Goal: Transaction & Acquisition: Purchase product/service

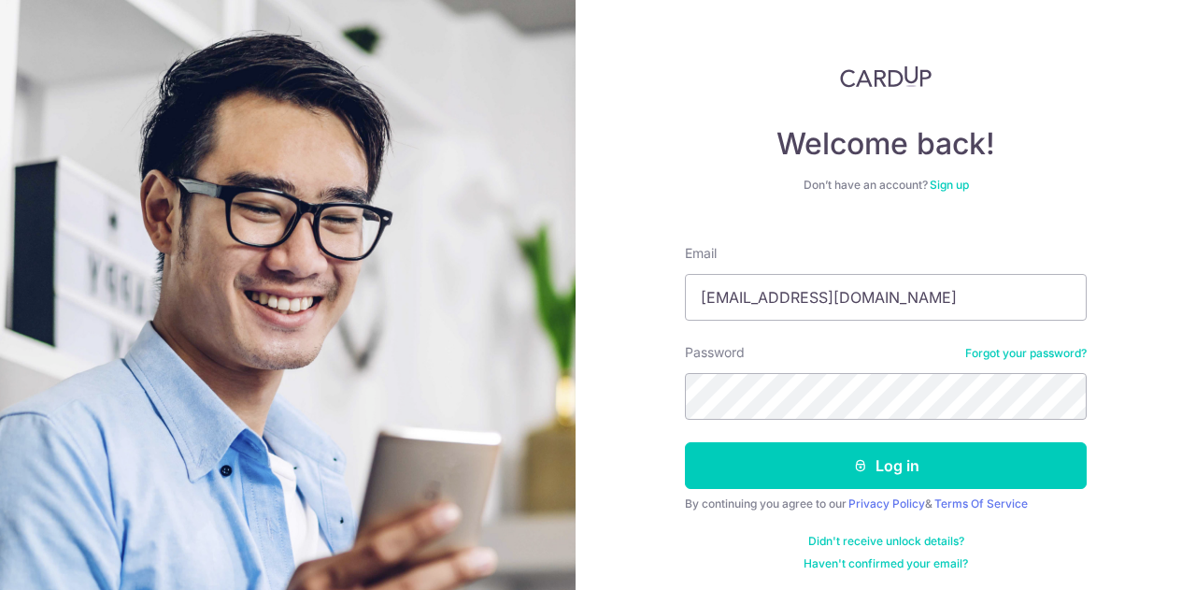
type input "[EMAIL_ADDRESS][DOMAIN_NAME]"
click at [685, 442] on button "Log in" at bounding box center [886, 465] width 402 height 47
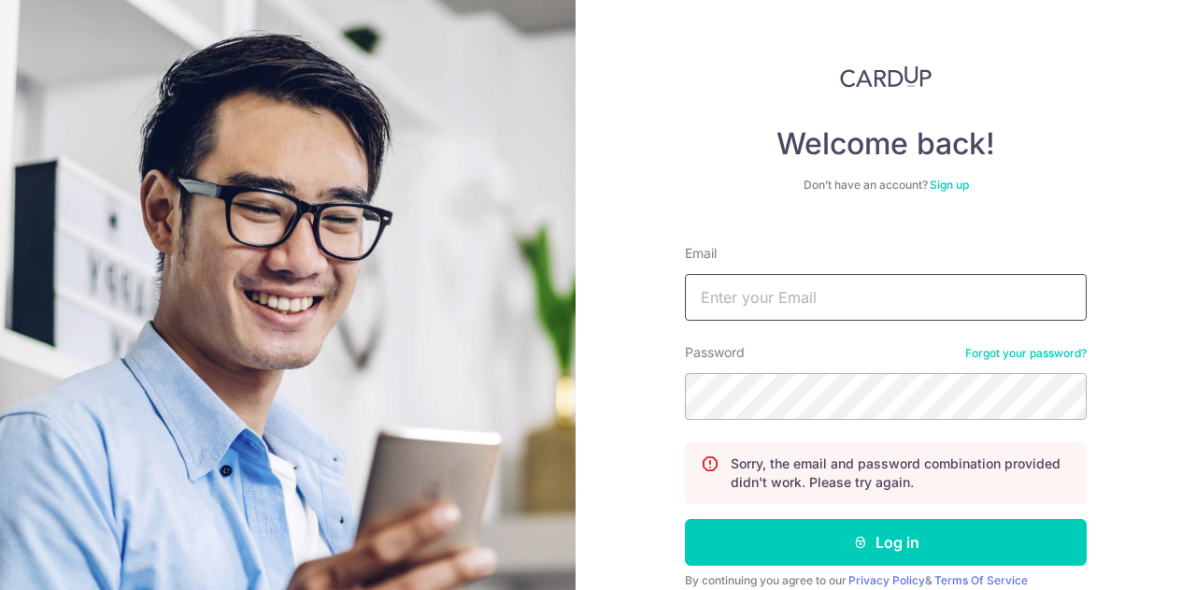
click at [756, 300] on input "Email" at bounding box center [886, 297] width 402 height 47
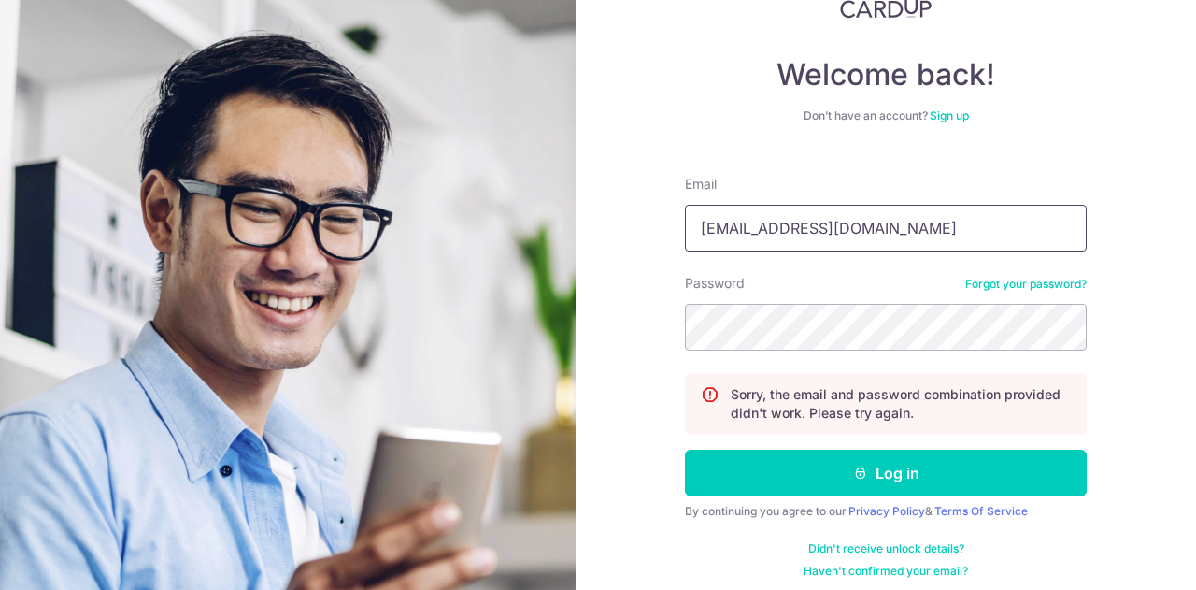
type input "ben275526@gmail.com"
click at [685, 450] on button "Log in" at bounding box center [886, 473] width 402 height 47
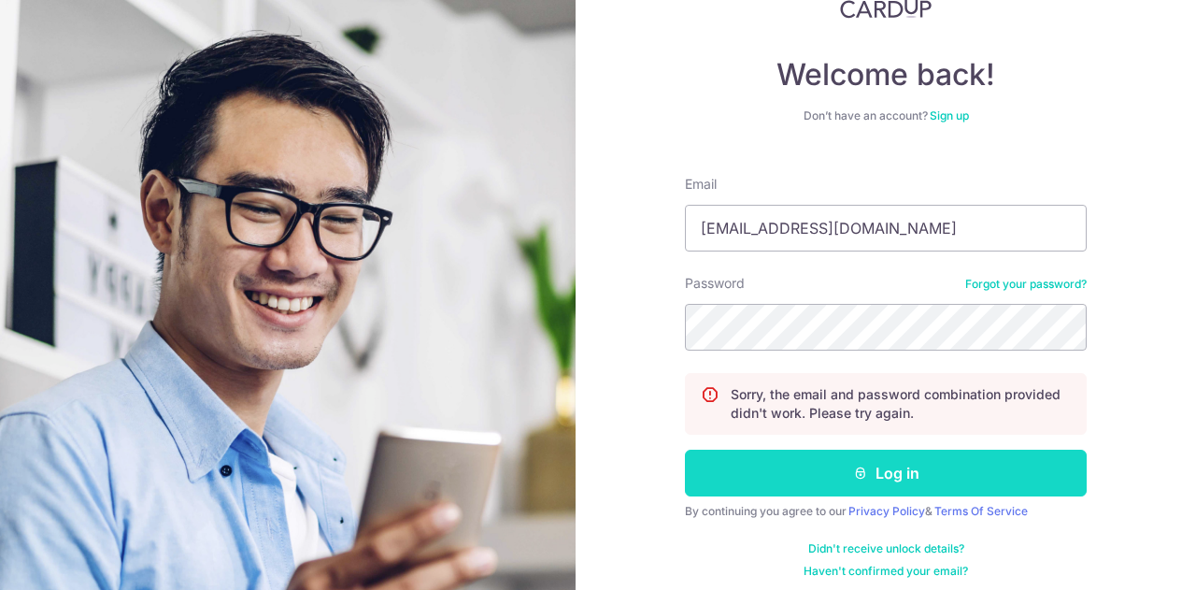
click at [858, 468] on icon "submit" at bounding box center [860, 473] width 15 height 15
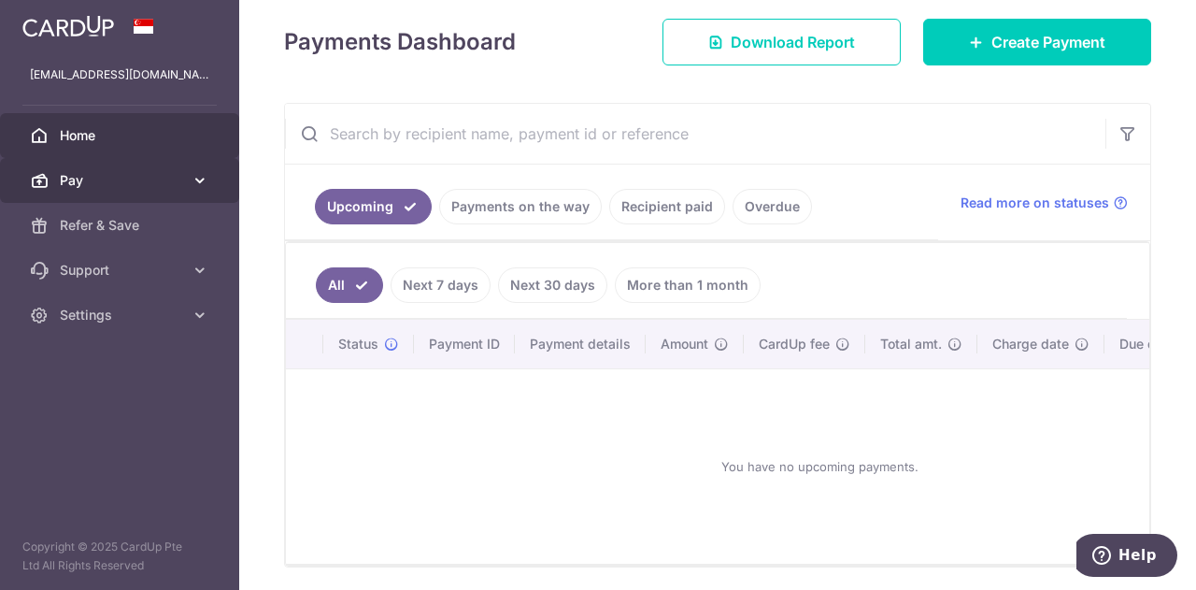
click at [105, 175] on span "Pay" at bounding box center [121, 180] width 123 height 19
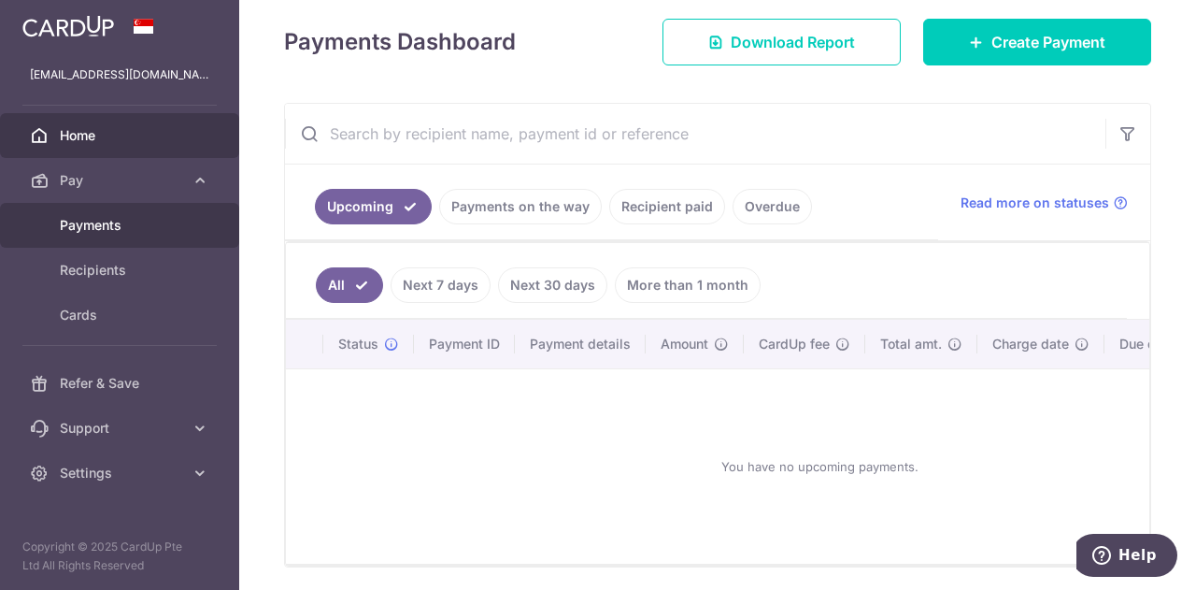
click at [116, 233] on span "Payments" at bounding box center [121, 225] width 123 height 19
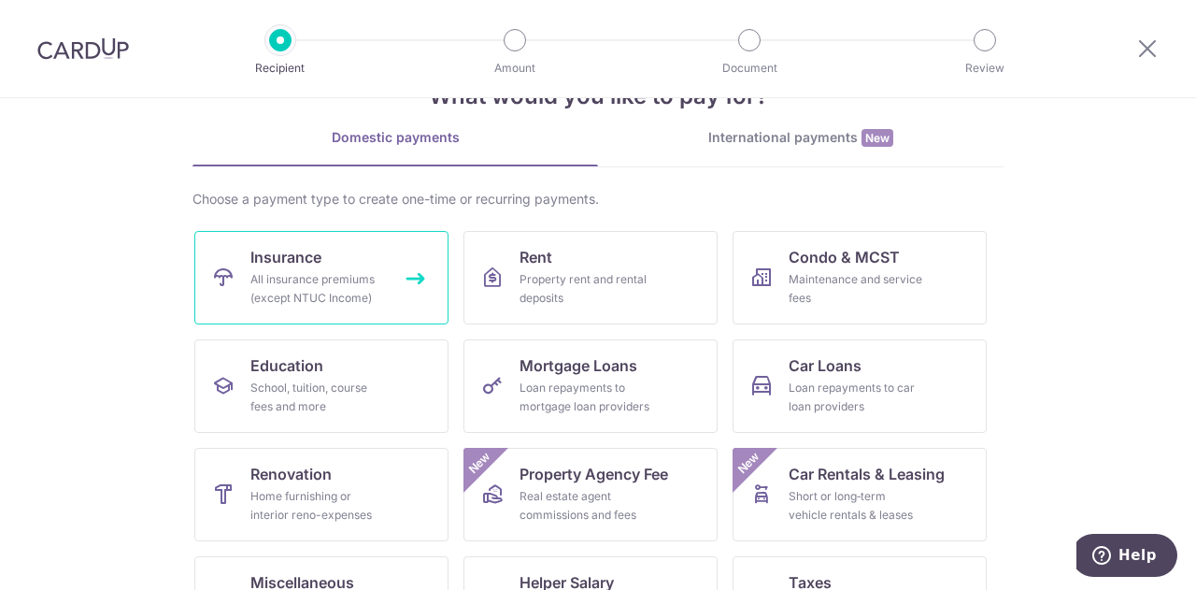
scroll to position [93, 0]
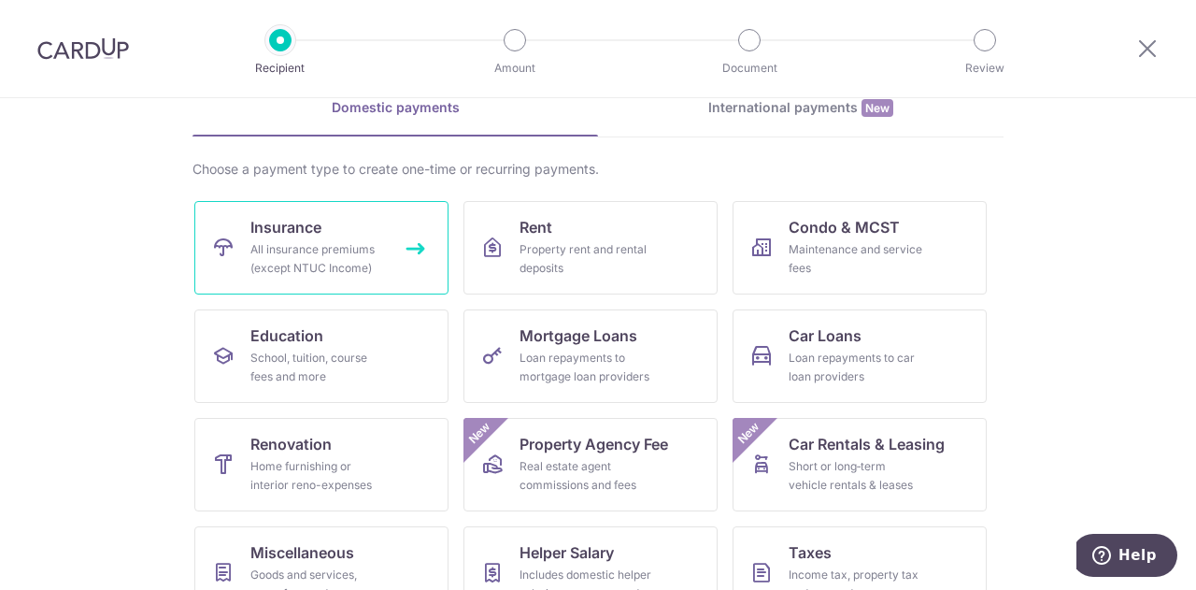
click at [354, 269] on div "All insurance premiums (except NTUC Income)" at bounding box center [318, 258] width 135 height 37
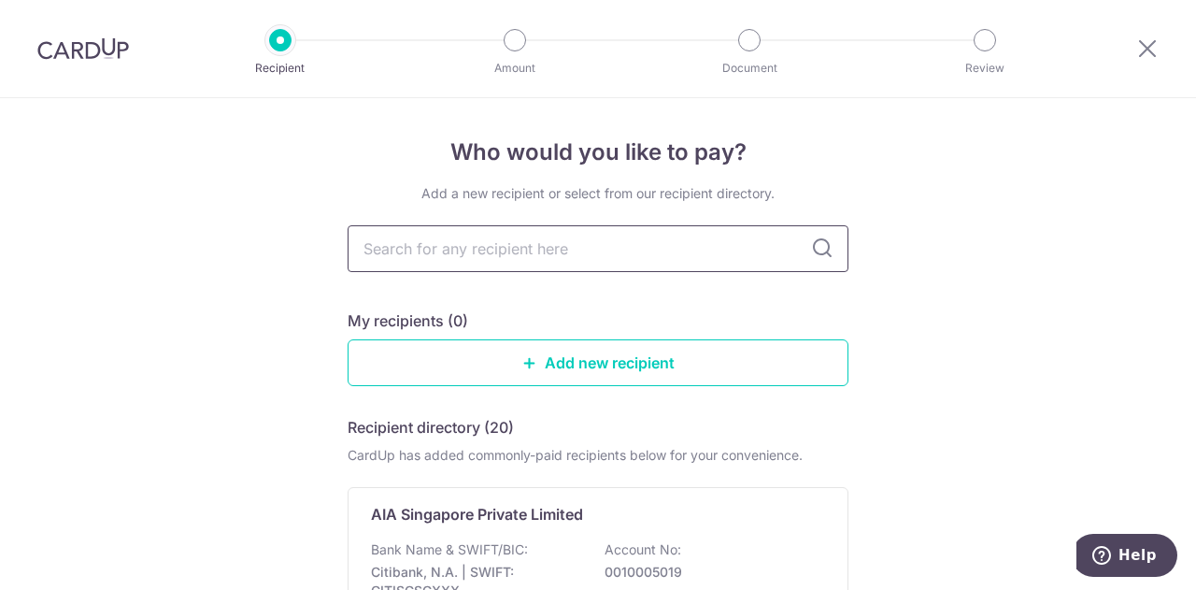
click at [431, 251] on input "text" at bounding box center [598, 248] width 501 height 47
type input "prudential"
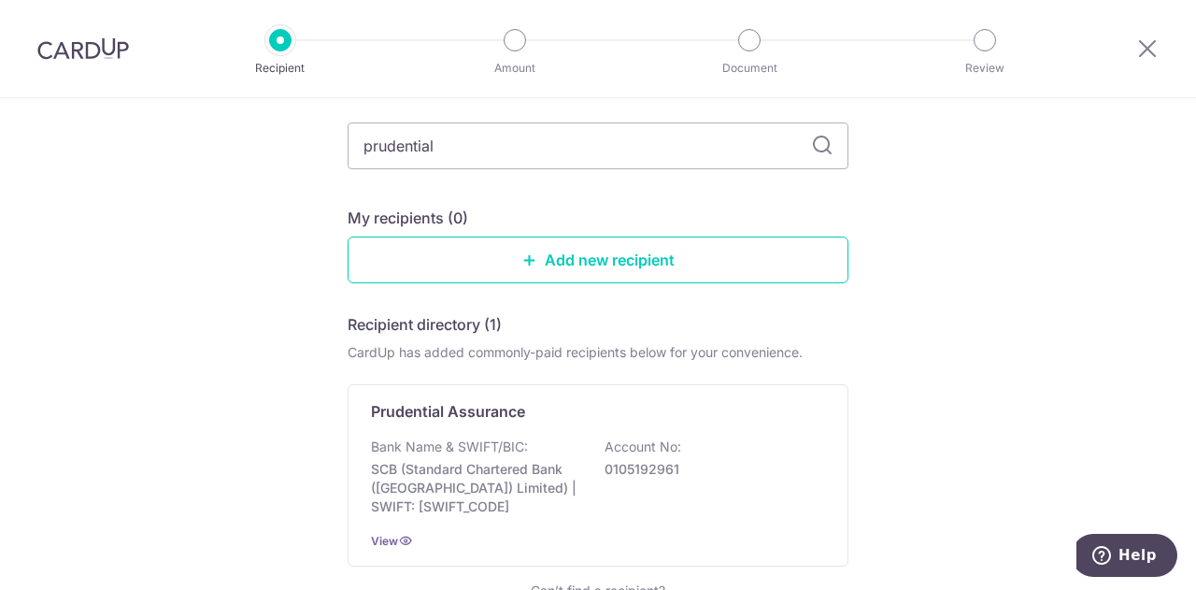
scroll to position [239, 0]
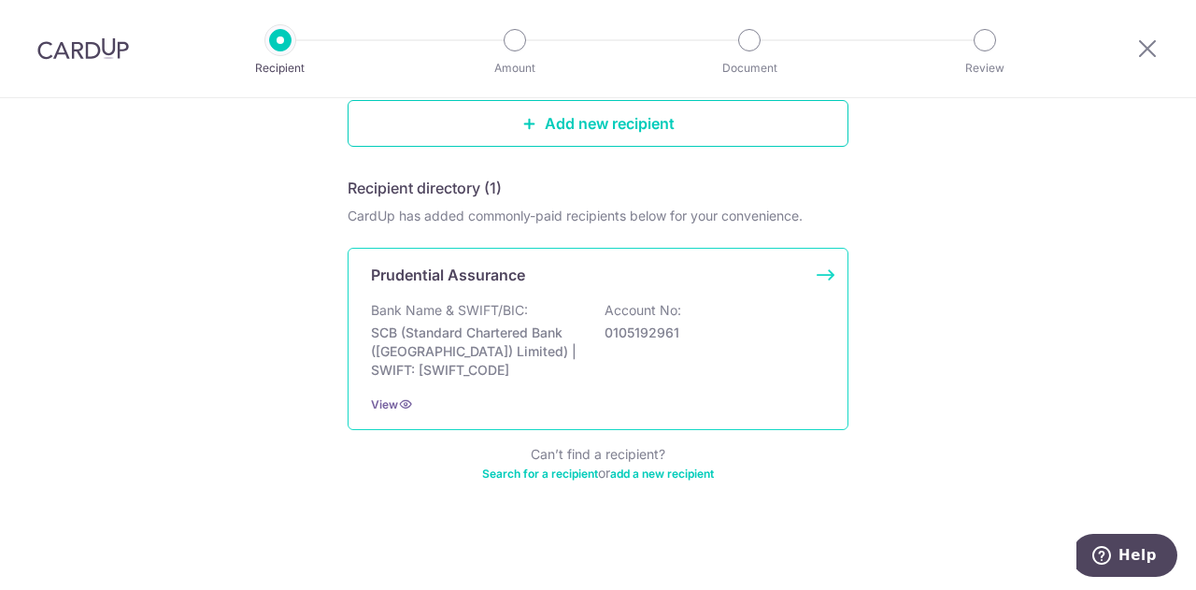
click at [523, 296] on div "Prudential Assurance Bank Name & SWIFT/BIC: SCB (Standard Chartered Bank (Singa…" at bounding box center [598, 339] width 501 height 182
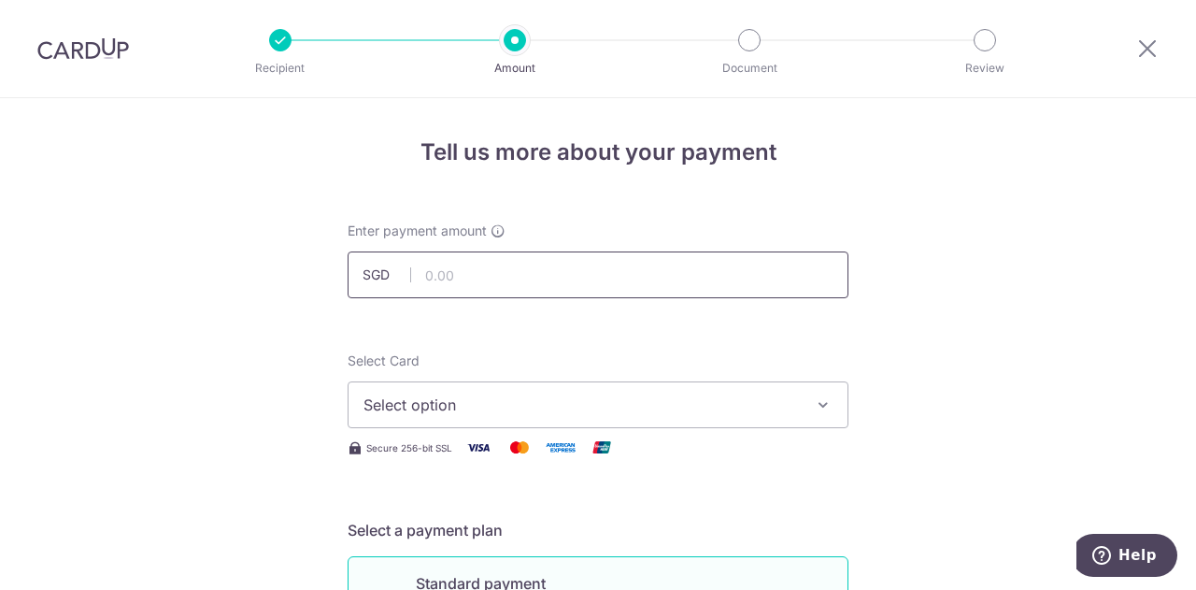
click at [462, 275] on input "text" at bounding box center [598, 274] width 501 height 47
type input "2,422.50"
click at [458, 400] on span "Select option" at bounding box center [582, 405] width 436 height 22
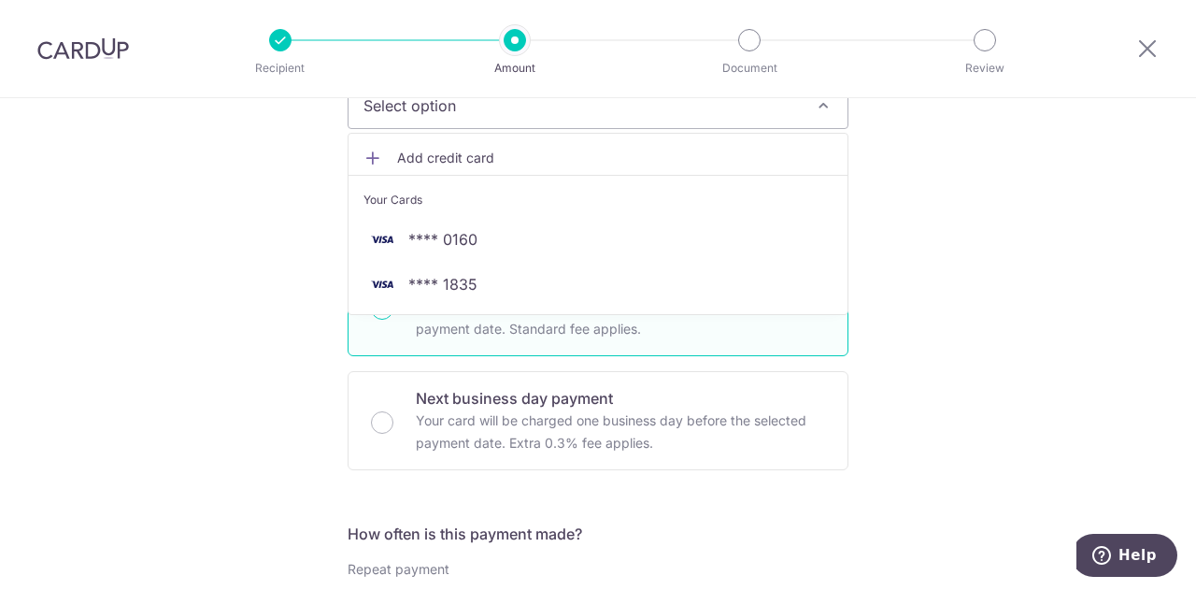
scroll to position [187, 0]
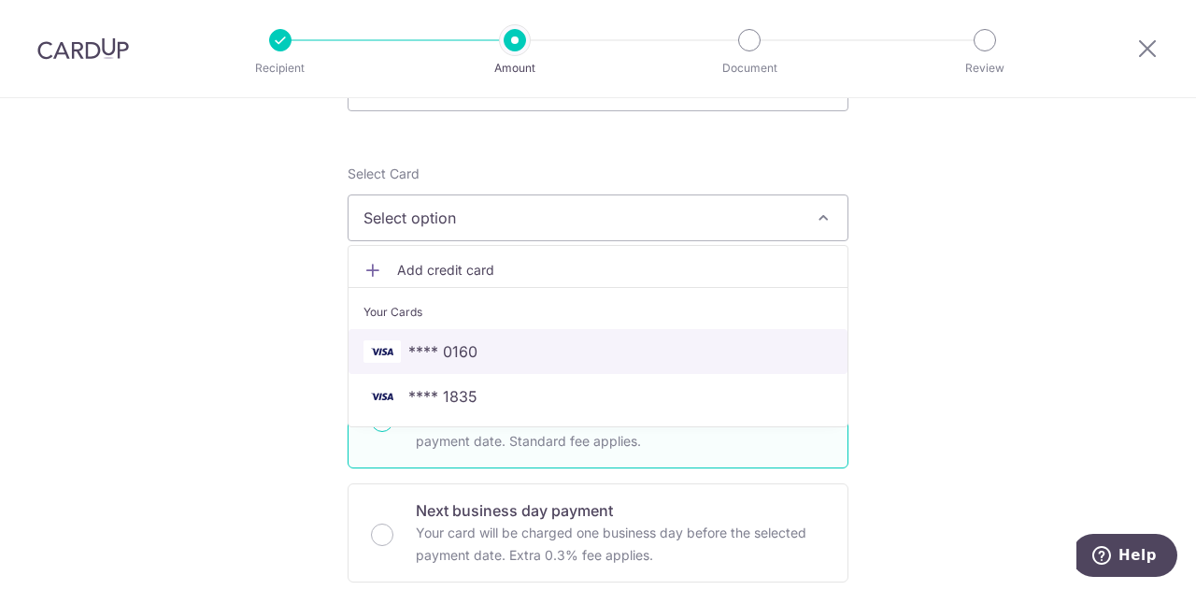
click at [418, 346] on span "**** 0160" at bounding box center [442, 351] width 69 height 22
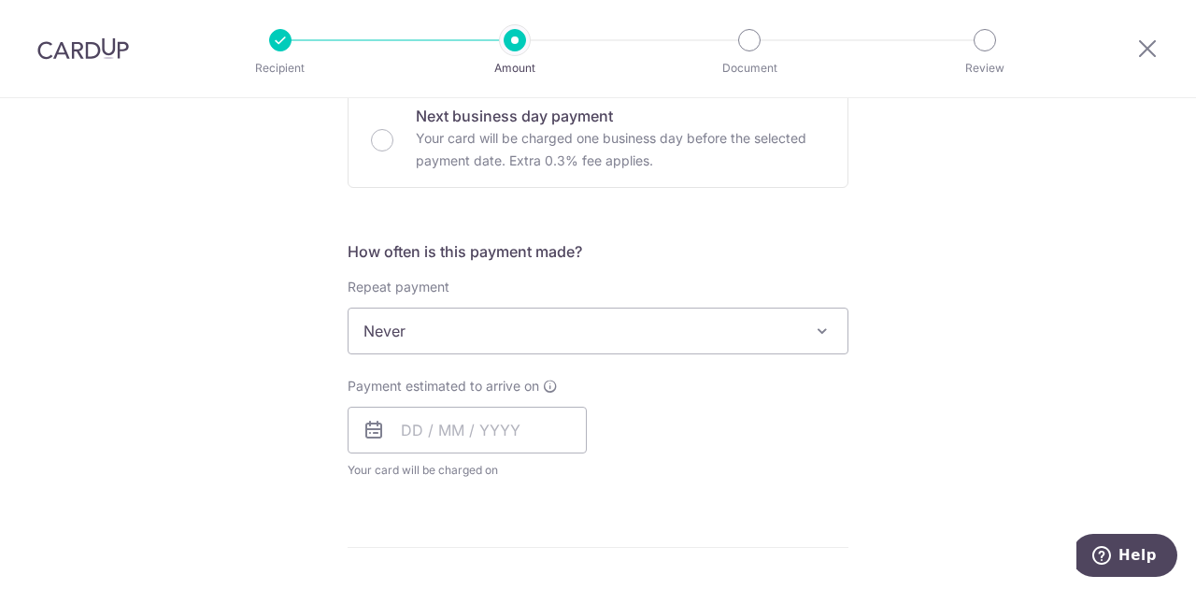
scroll to position [654, 0]
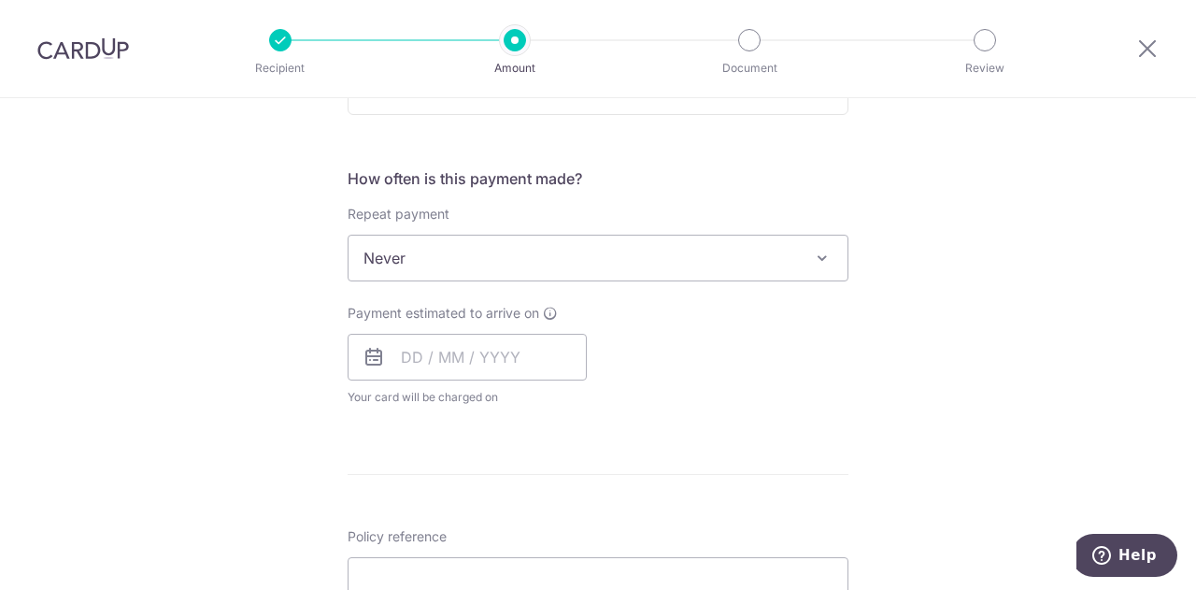
click at [435, 265] on span "Never" at bounding box center [598, 258] width 499 height 45
click at [905, 320] on div "Tell us more about your payment Enter payment amount SGD 2,422.50 2422.50 Selec…" at bounding box center [598, 289] width 1196 height 1691
click at [690, 271] on span "Never" at bounding box center [598, 258] width 499 height 45
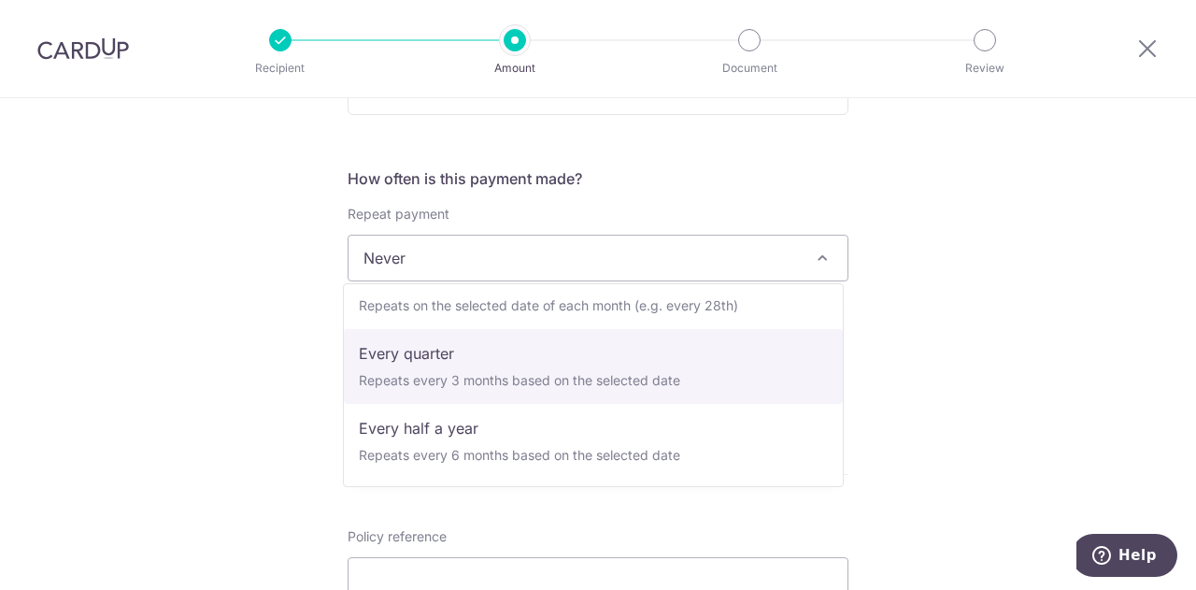
scroll to position [262, 0]
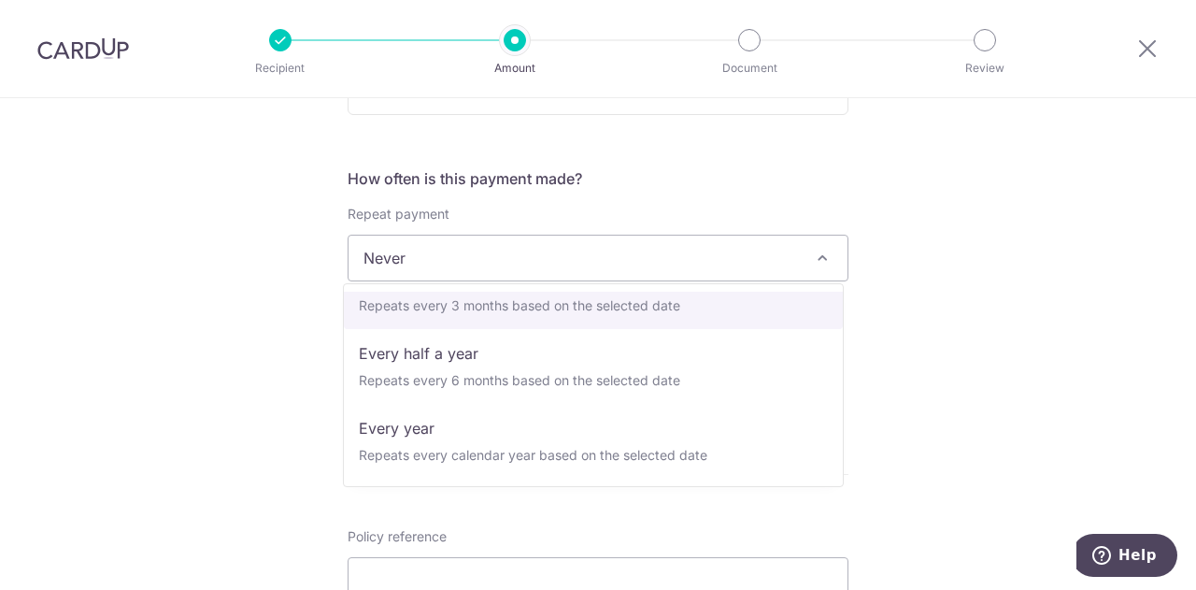
click at [920, 278] on div "Tell us more about your payment Enter payment amount SGD 2,422.50 2422.50 Selec…" at bounding box center [598, 289] width 1196 height 1691
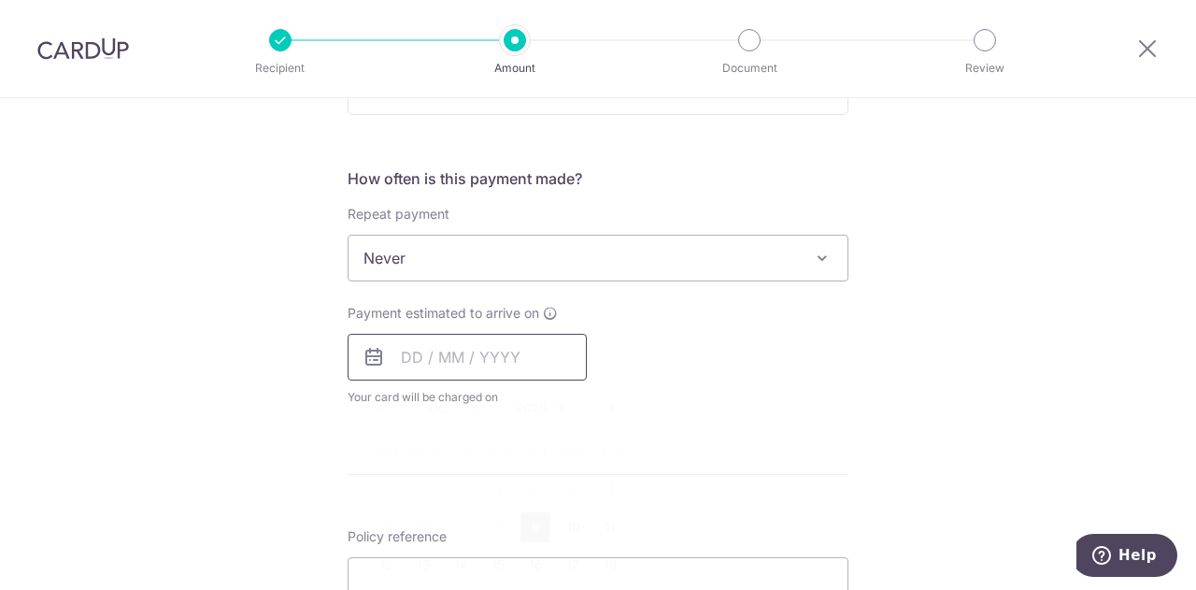
click at [466, 351] on input "text" at bounding box center [467, 357] width 239 height 47
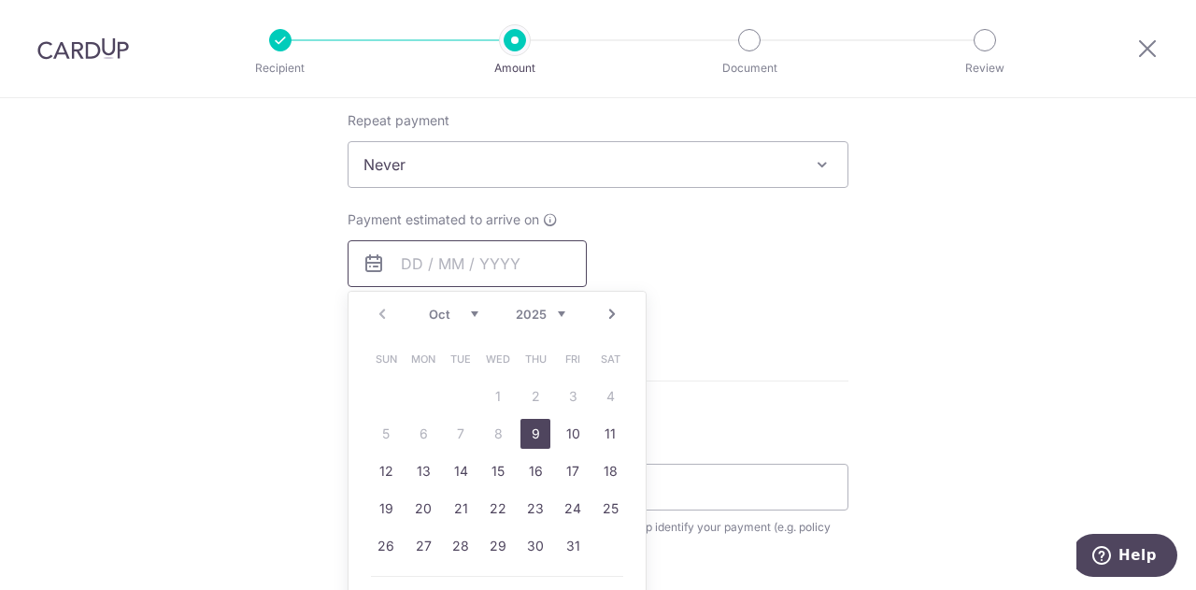
scroll to position [841, 0]
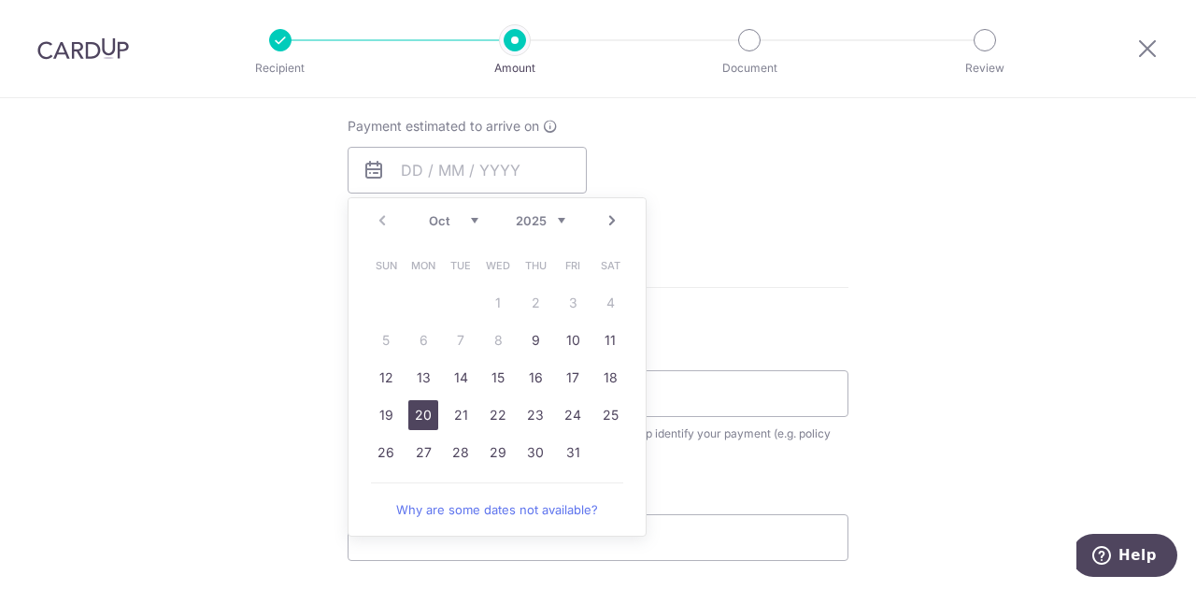
click at [418, 420] on link "20" at bounding box center [423, 415] width 30 height 30
type input "[DATE]"
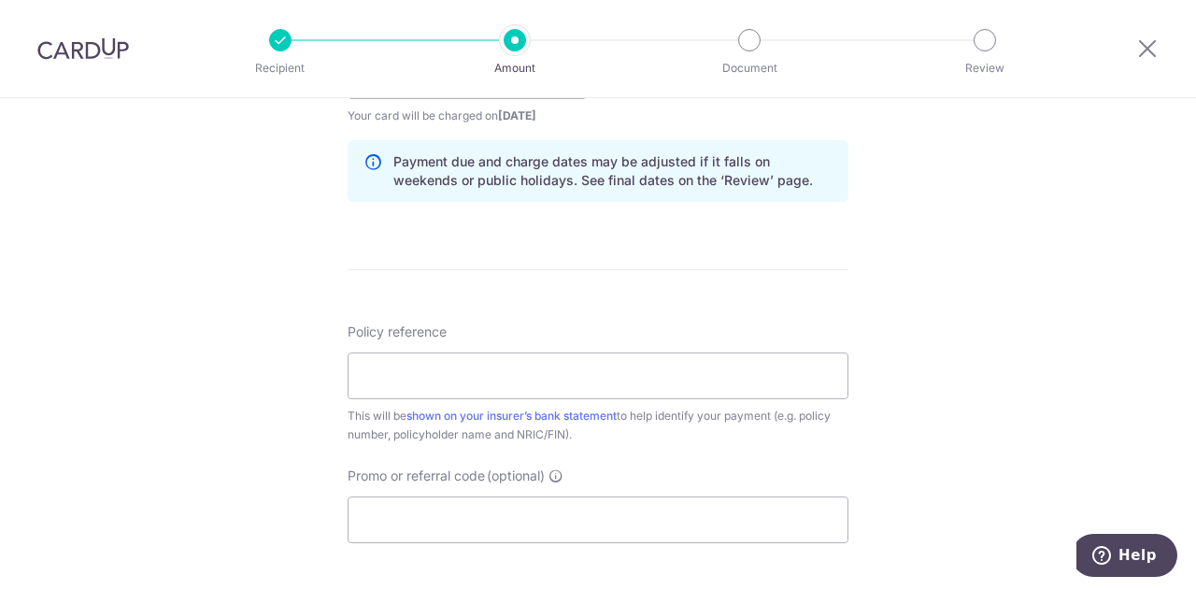
scroll to position [1028, 0]
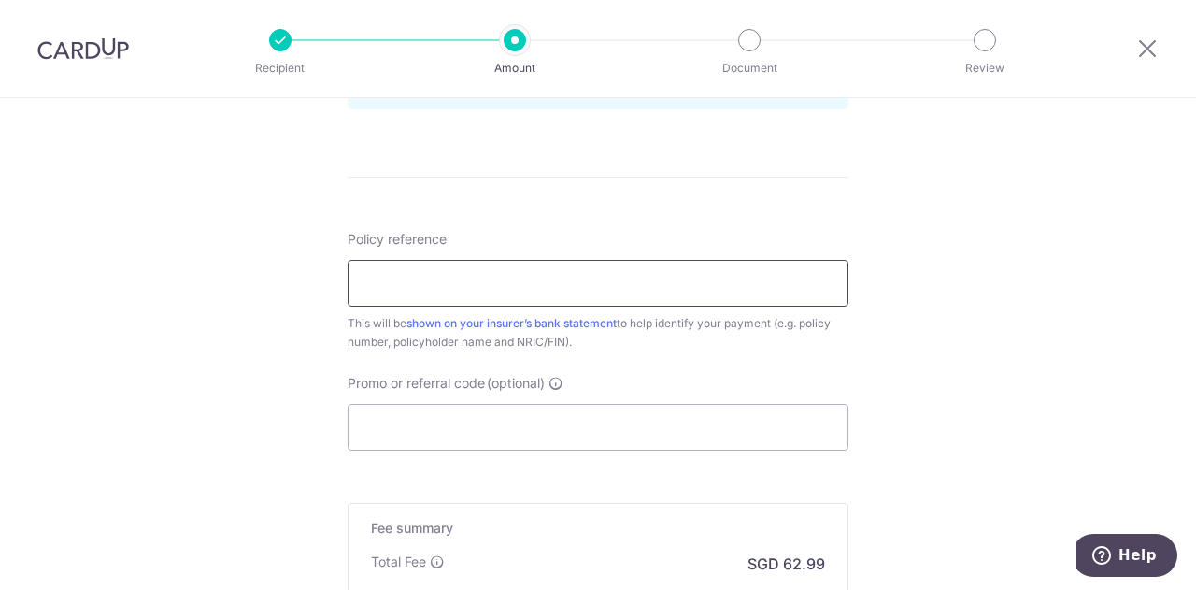
click at [466, 271] on input "Policy reference" at bounding box center [598, 283] width 501 height 47
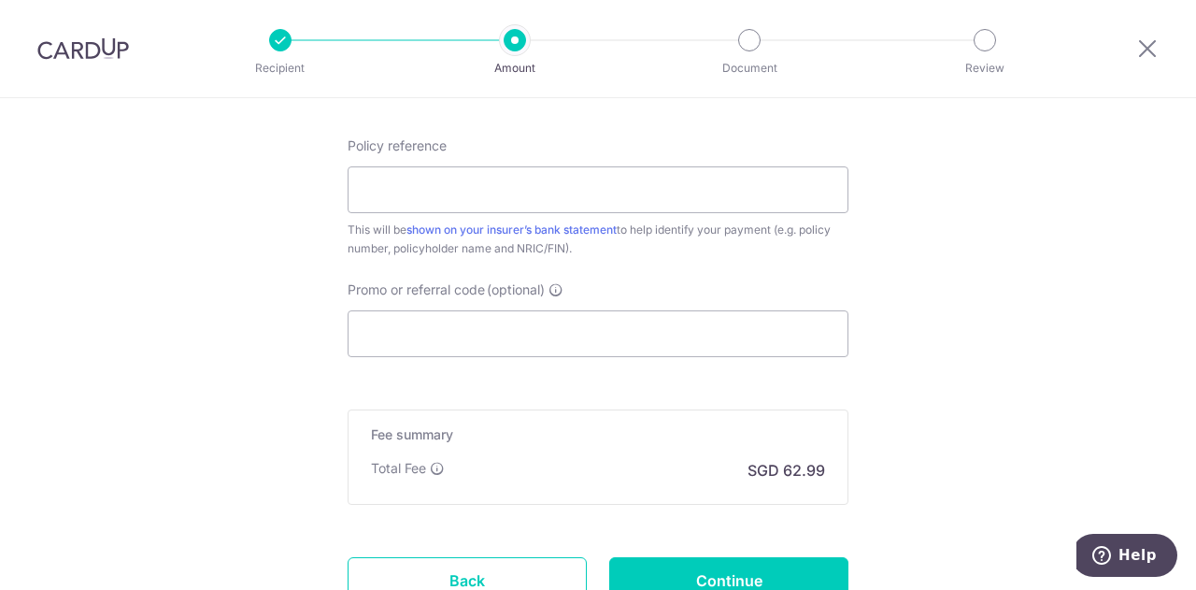
click at [414, 201] on input "Policy reference" at bounding box center [598, 189] width 501 height 47
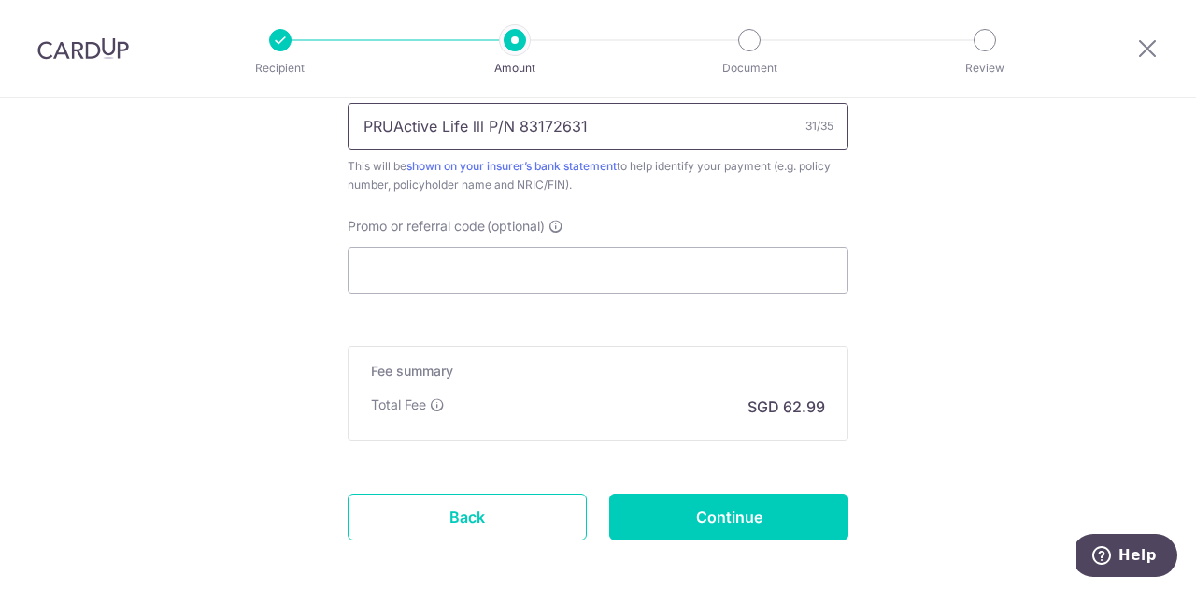
scroll to position [1215, 0]
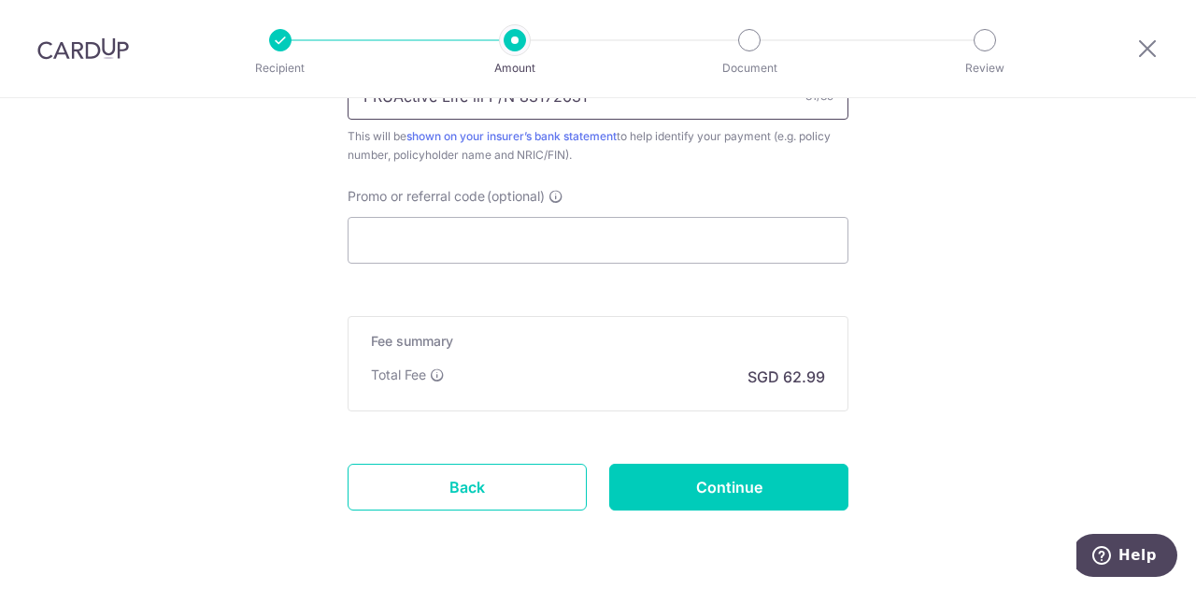
type input "PRUActive Life lll P/N 83172631"
click at [432, 237] on input "Promo or referral code (optional)" at bounding box center [598, 240] width 501 height 47
paste input "REC185"
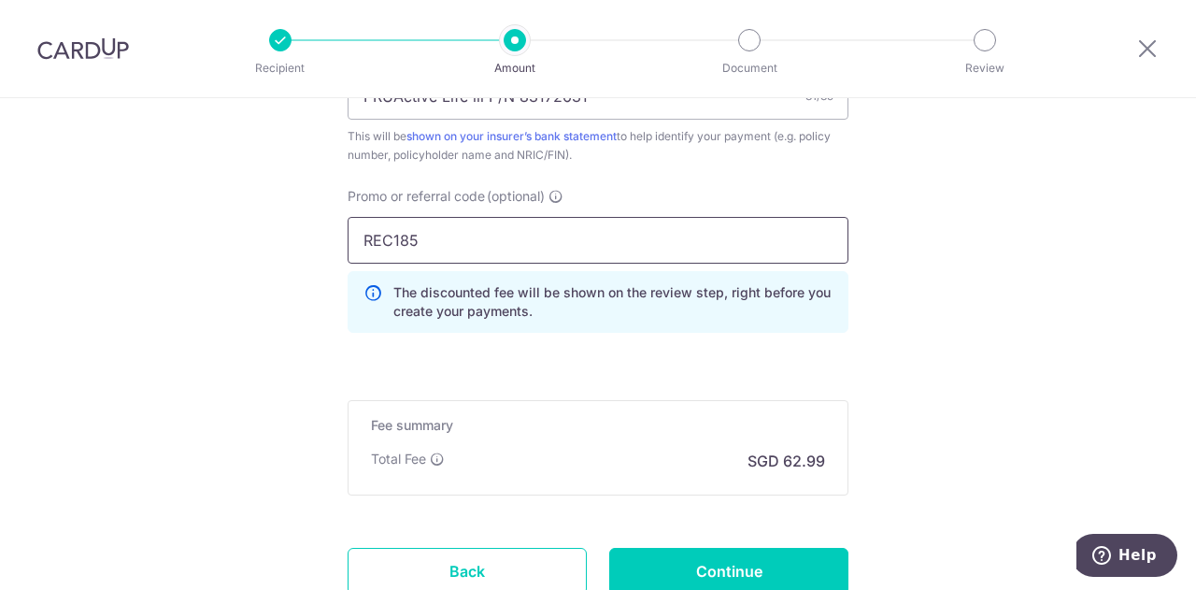
type input "REC185"
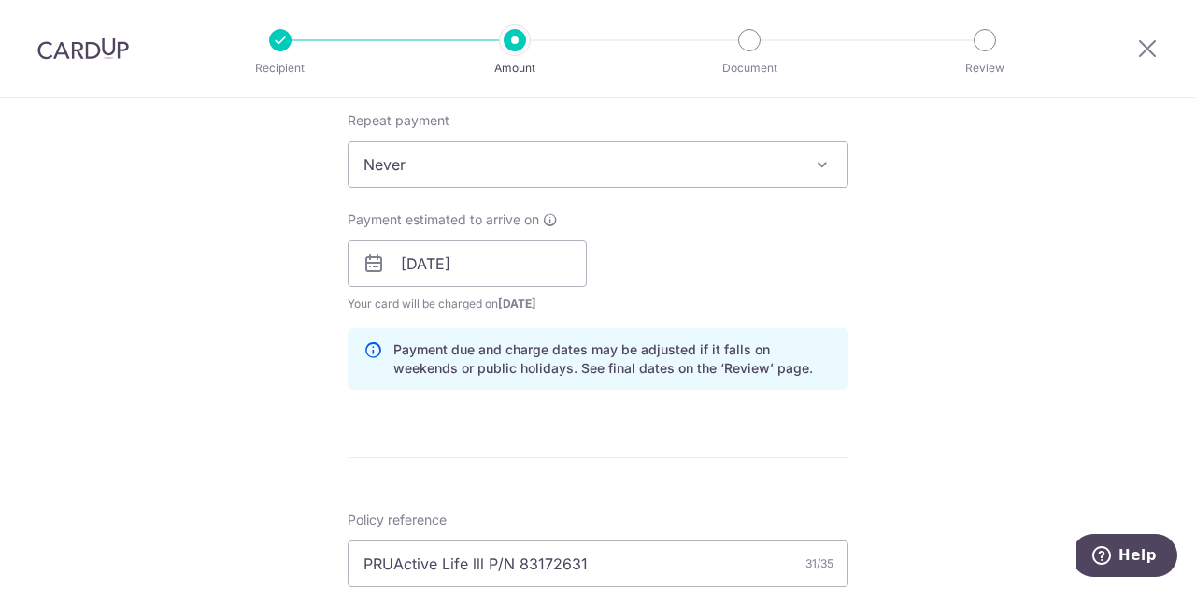
scroll to position [654, 0]
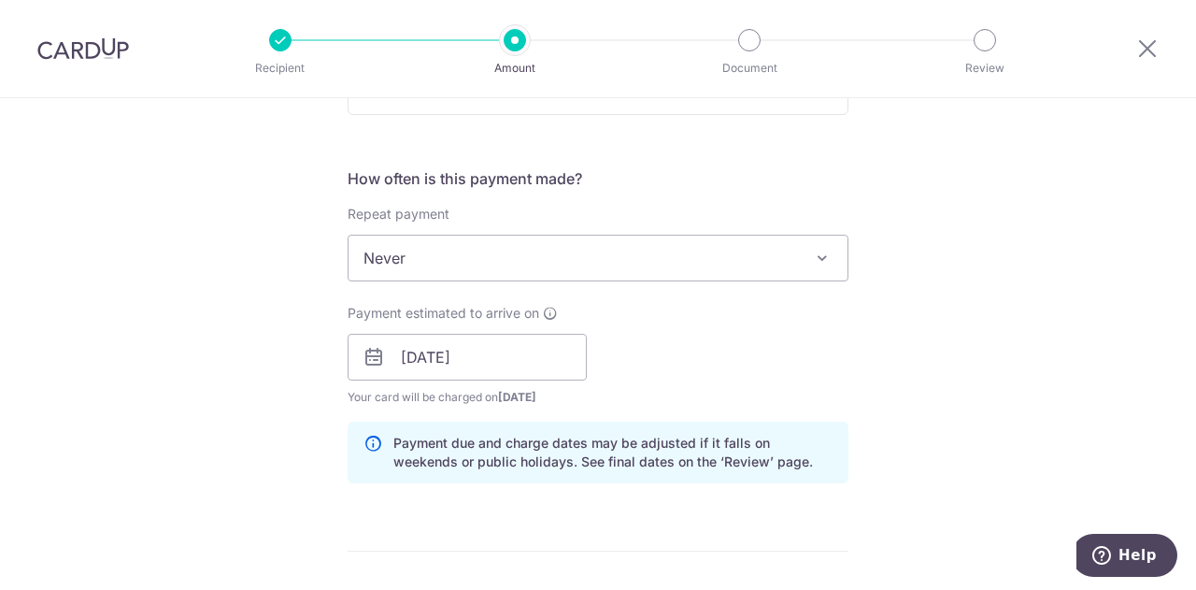
click at [398, 256] on span "Never" at bounding box center [598, 258] width 499 height 45
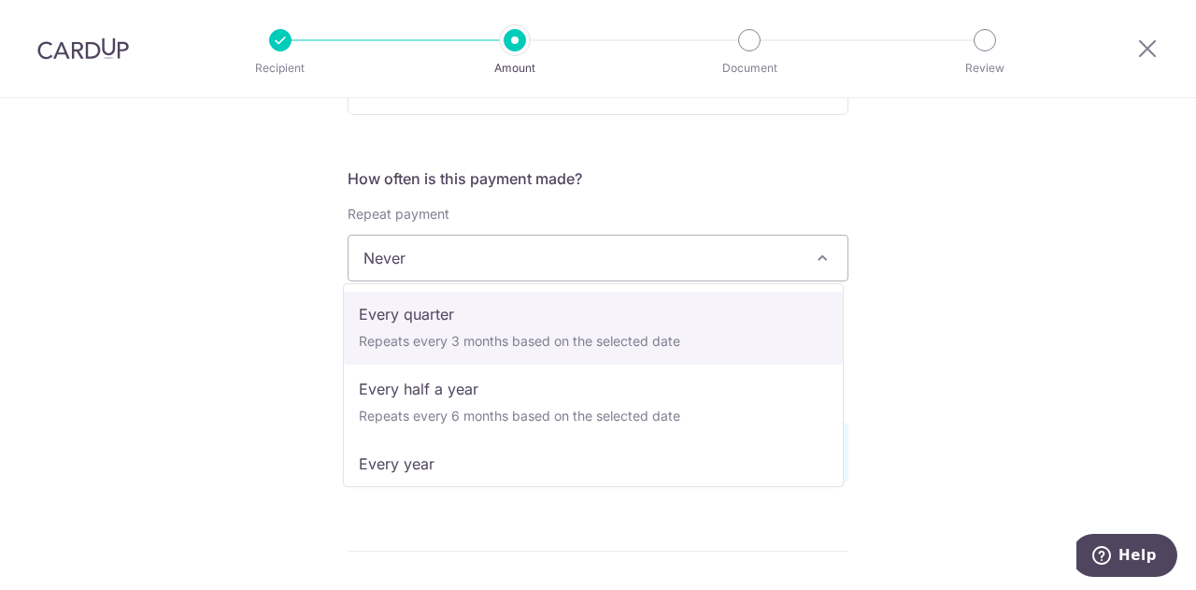
scroll to position [262, 0]
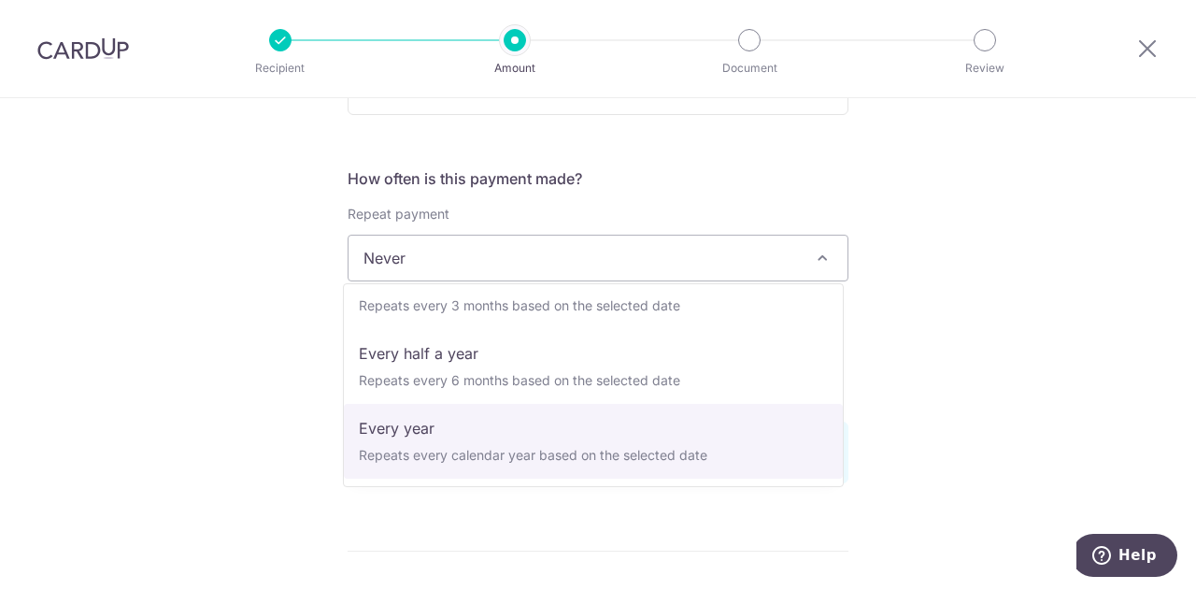
select select "6"
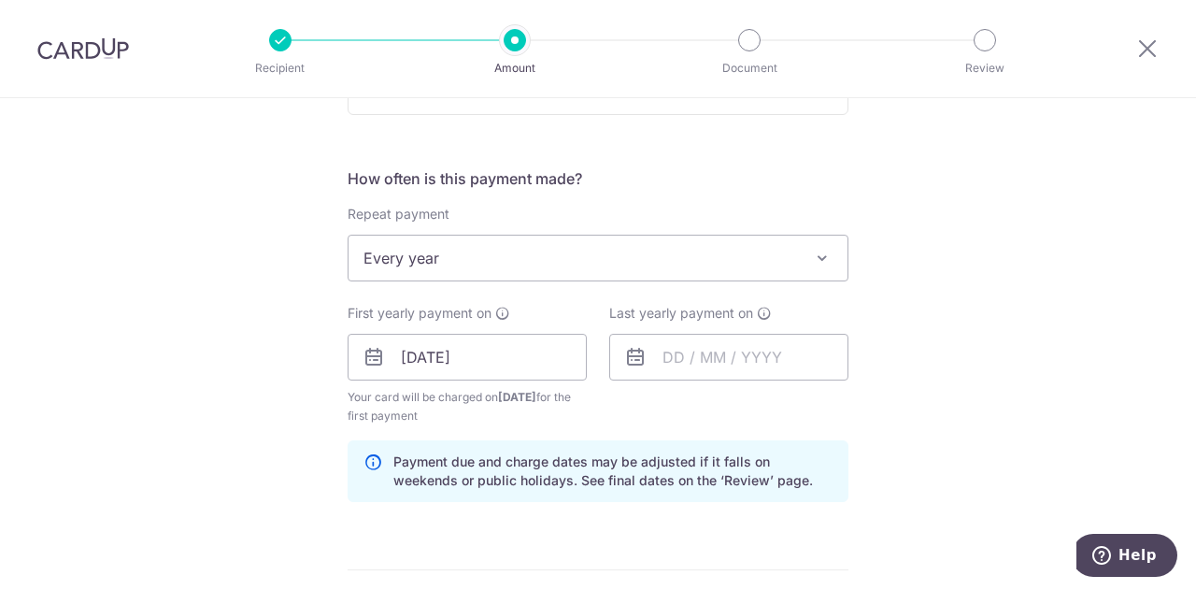
scroll to position [748, 0]
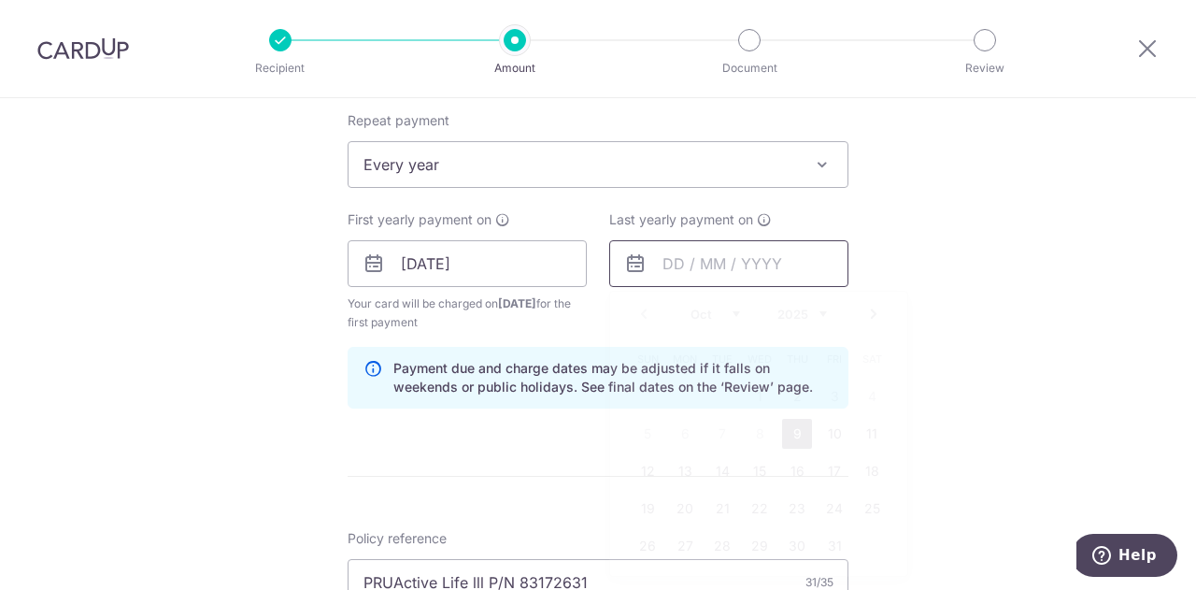
click at [718, 251] on input "text" at bounding box center [728, 263] width 239 height 47
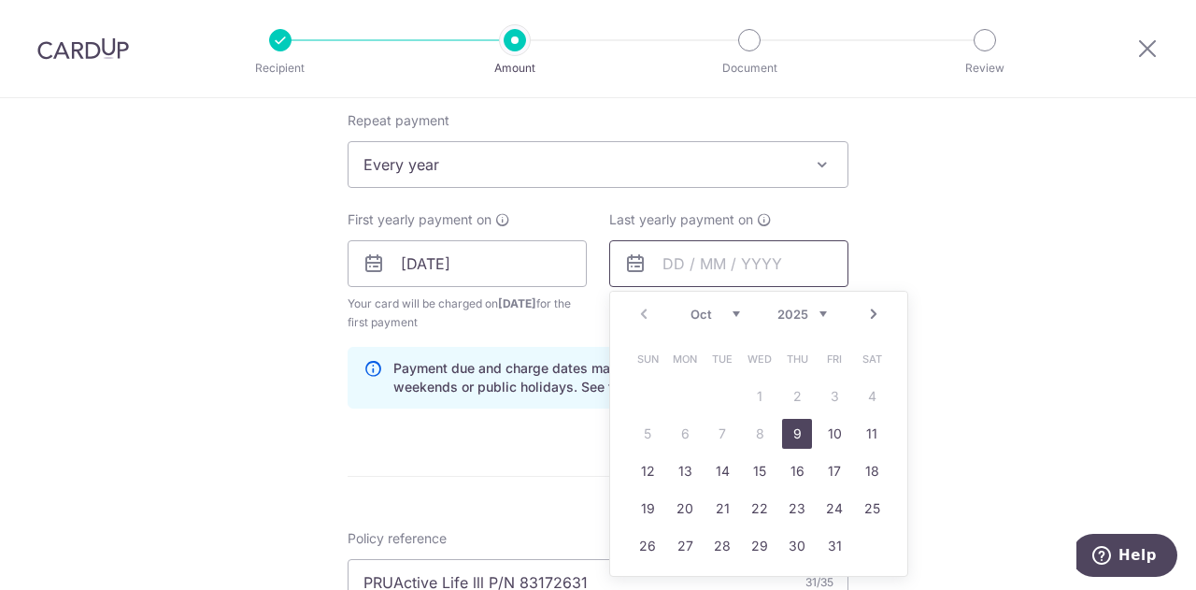
scroll to position [841, 0]
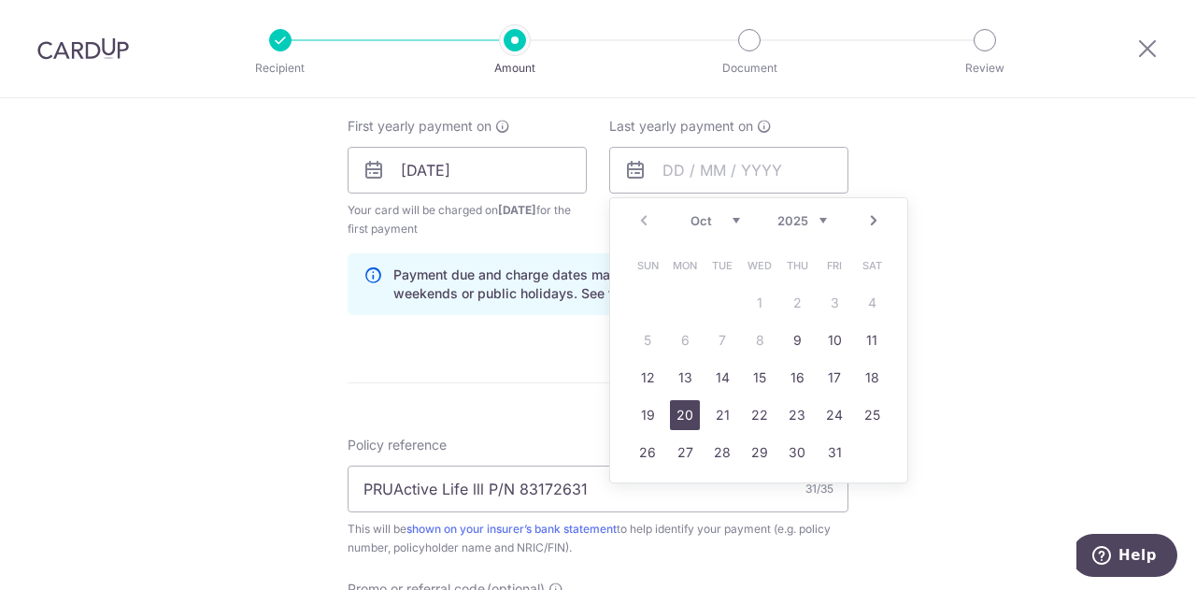
click at [689, 411] on link "20" at bounding box center [685, 415] width 30 height 30
type input "20/10/2025"
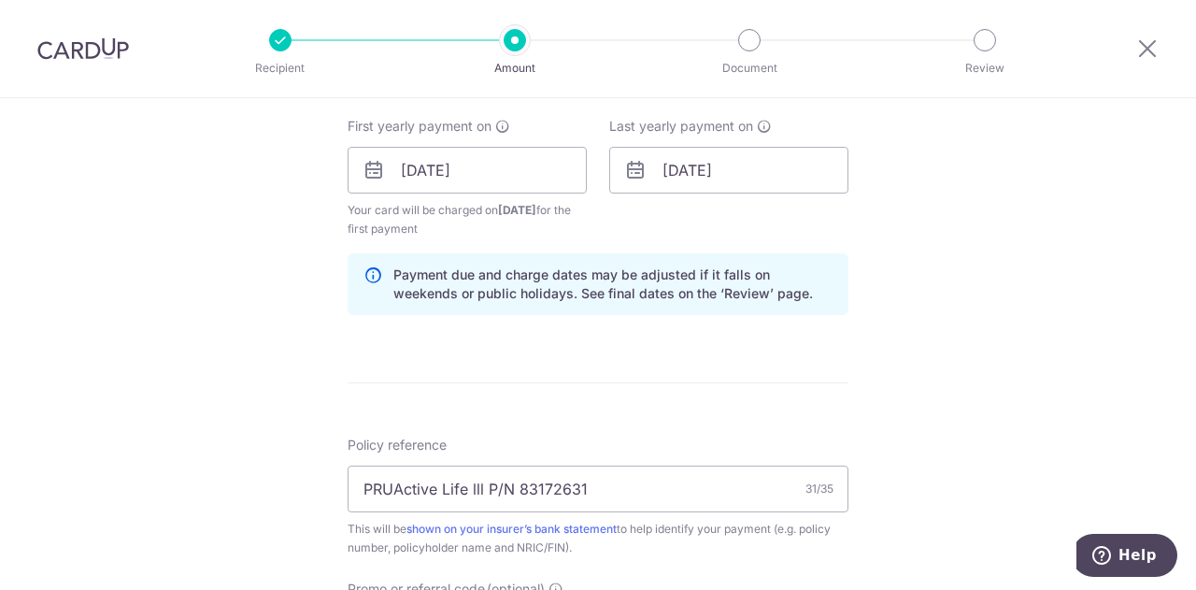
click at [972, 311] on div "Tell us more about your payment Enter payment amount SGD 2,422.50 2422.50 Selec…" at bounding box center [598, 192] width 1196 height 1870
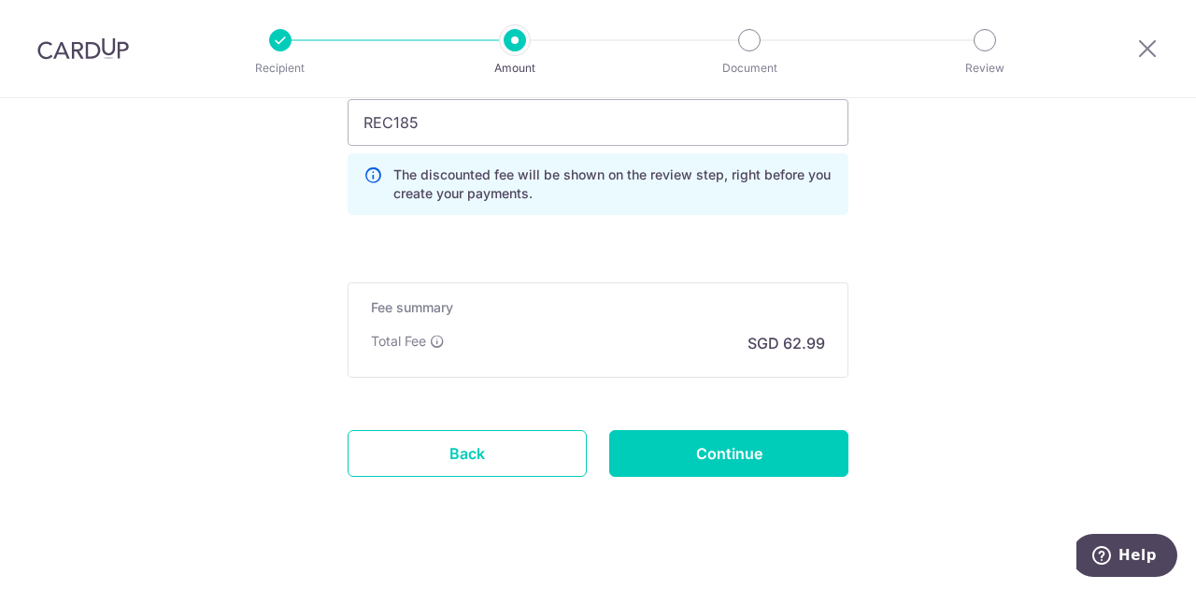
scroll to position [1373, 0]
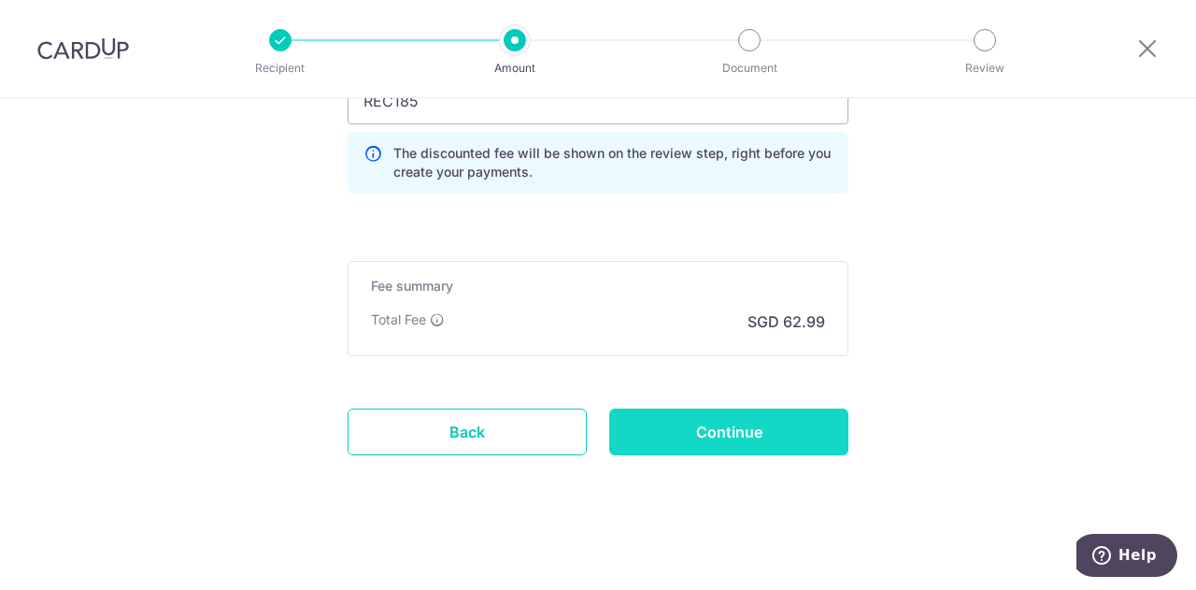
click at [741, 423] on input "Continue" at bounding box center [728, 431] width 239 height 47
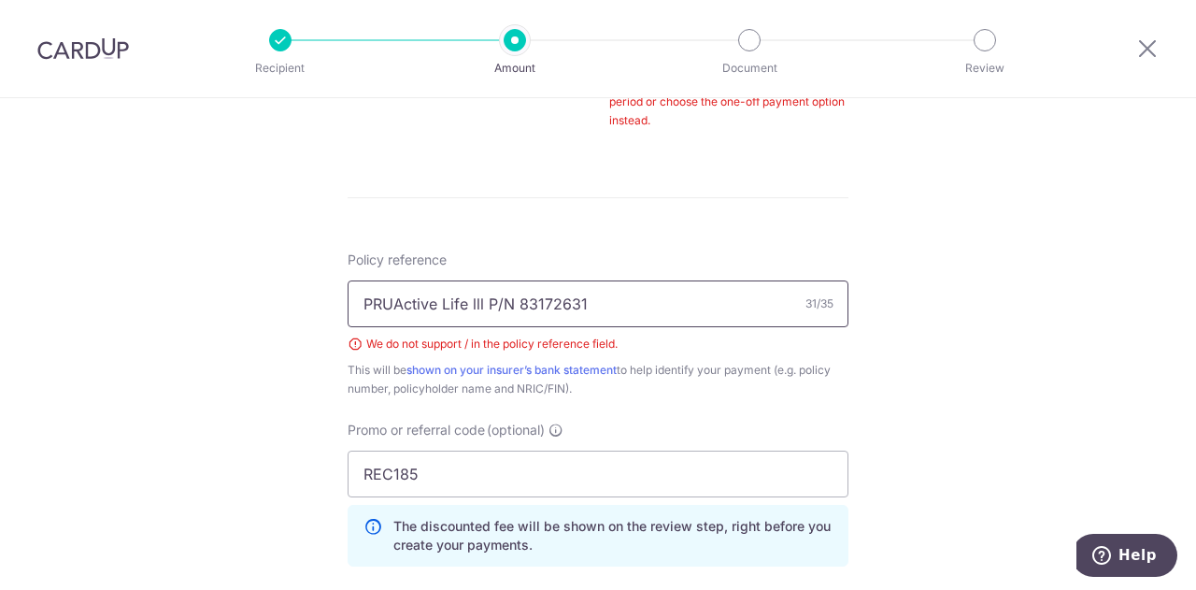
scroll to position [1036, 0]
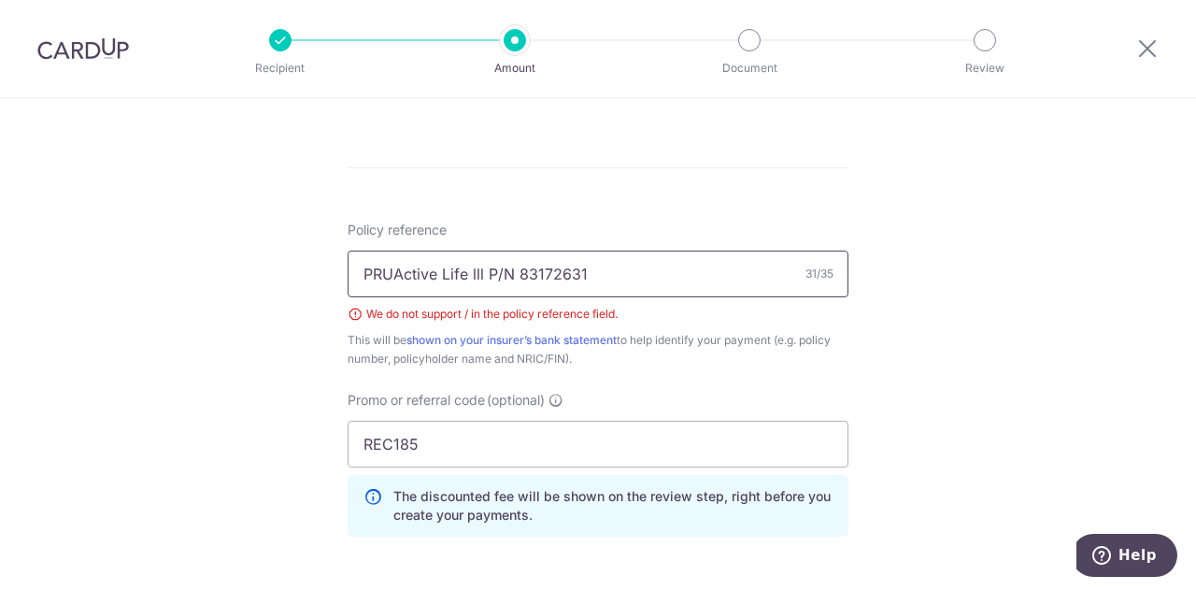
click at [508, 272] on input "PRUActive Life lll P/N 83172631" at bounding box center [598, 274] width 501 height 47
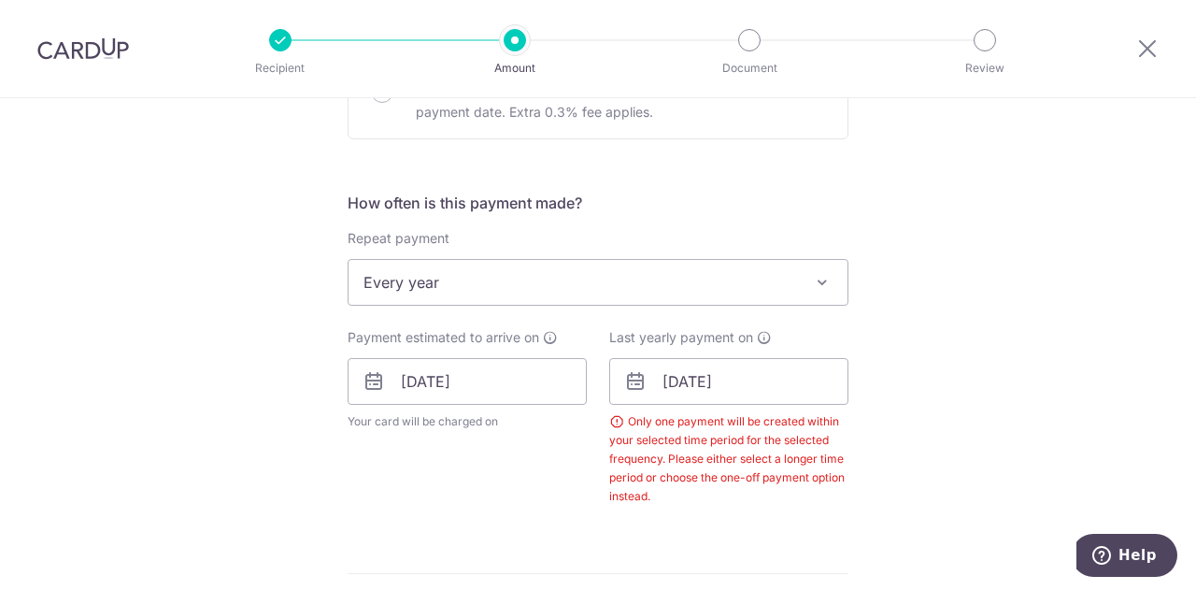
scroll to position [725, 0]
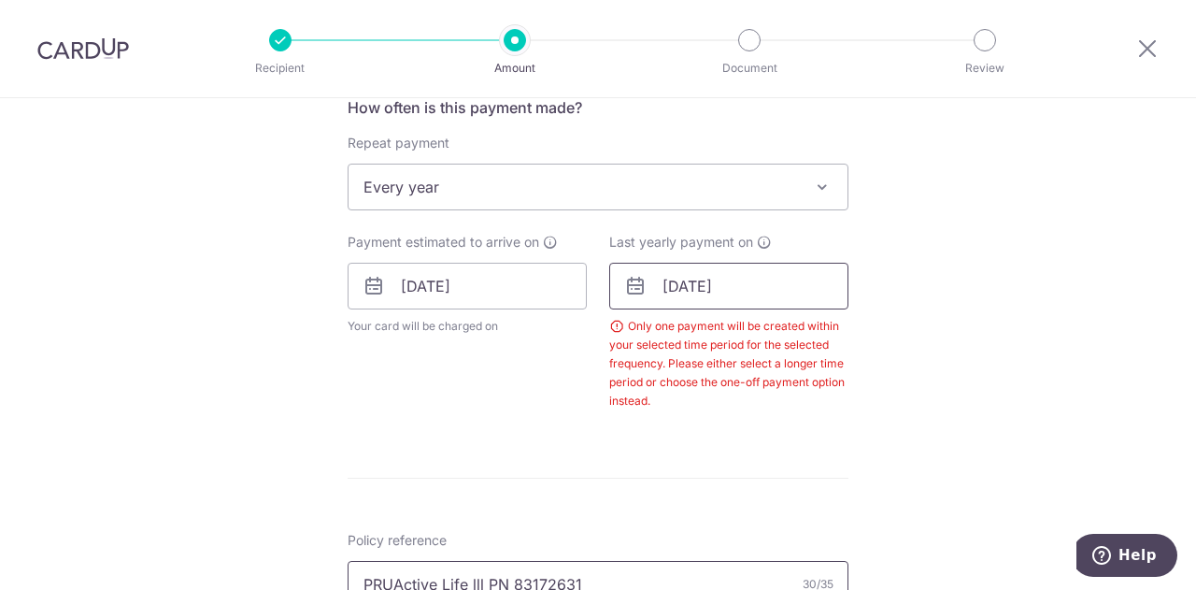
type input "PRUActive Life lll PN 83172631"
click at [674, 282] on input "[DATE]" at bounding box center [728, 286] width 239 height 47
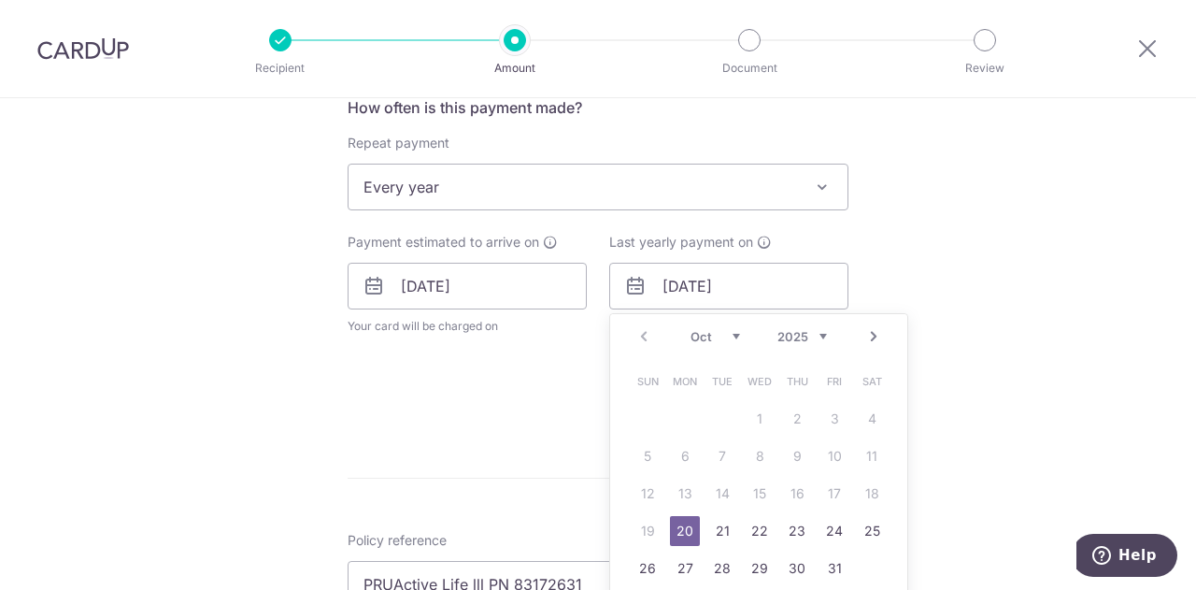
click at [1041, 306] on div "Tell us more about your payment Enter payment amount SGD 2,422.50 2422.50 Selec…" at bounding box center [598, 311] width 1196 height 1876
click at [841, 292] on input "[DATE]" at bounding box center [728, 286] width 239 height 47
click at [885, 260] on div "Tell us more about your payment Enter payment amount SGD 2,422.50 2422.50 Selec…" at bounding box center [598, 311] width 1196 height 1876
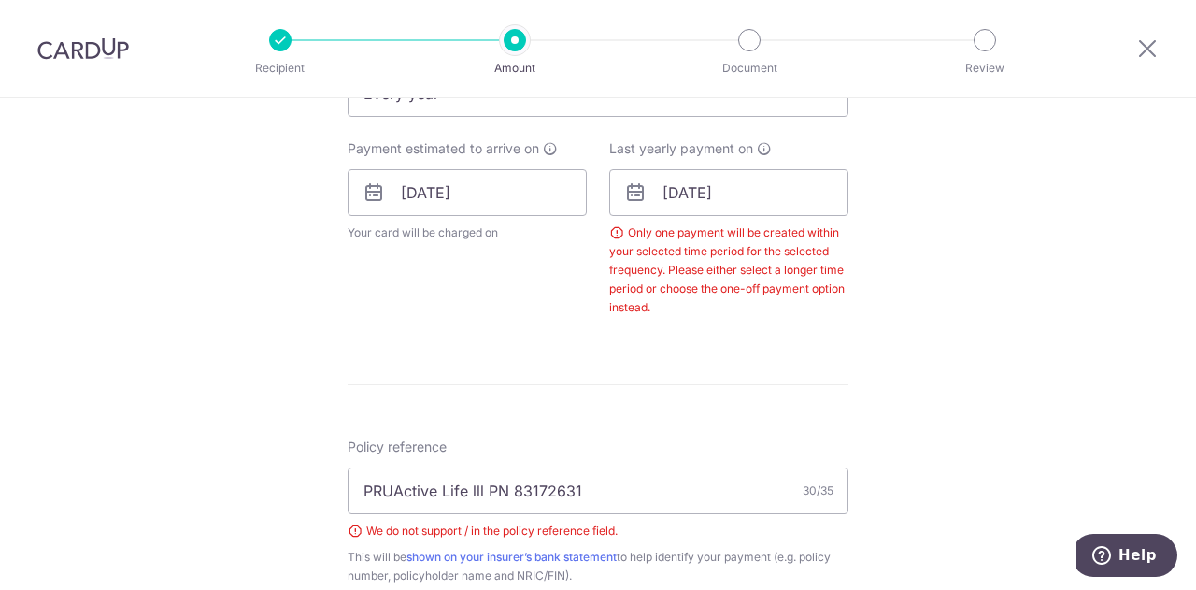
scroll to position [1380, 0]
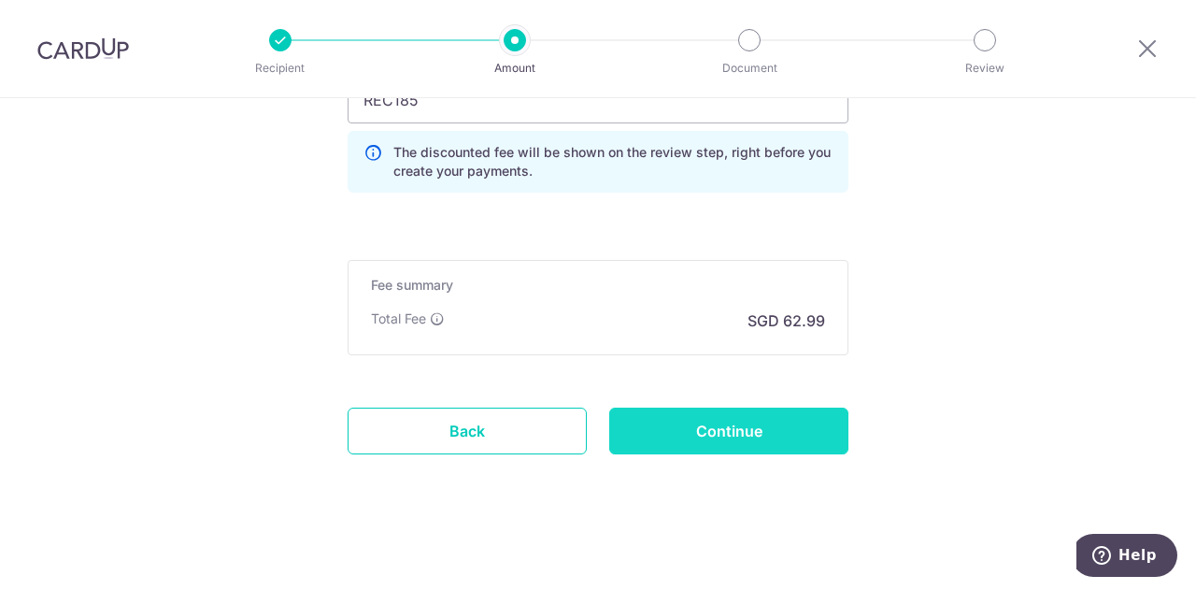
drag, startPoint x: 763, startPoint y: 401, endPoint x: 738, endPoint y: 413, distance: 27.2
click at [735, 414] on input "Continue" at bounding box center [728, 431] width 239 height 47
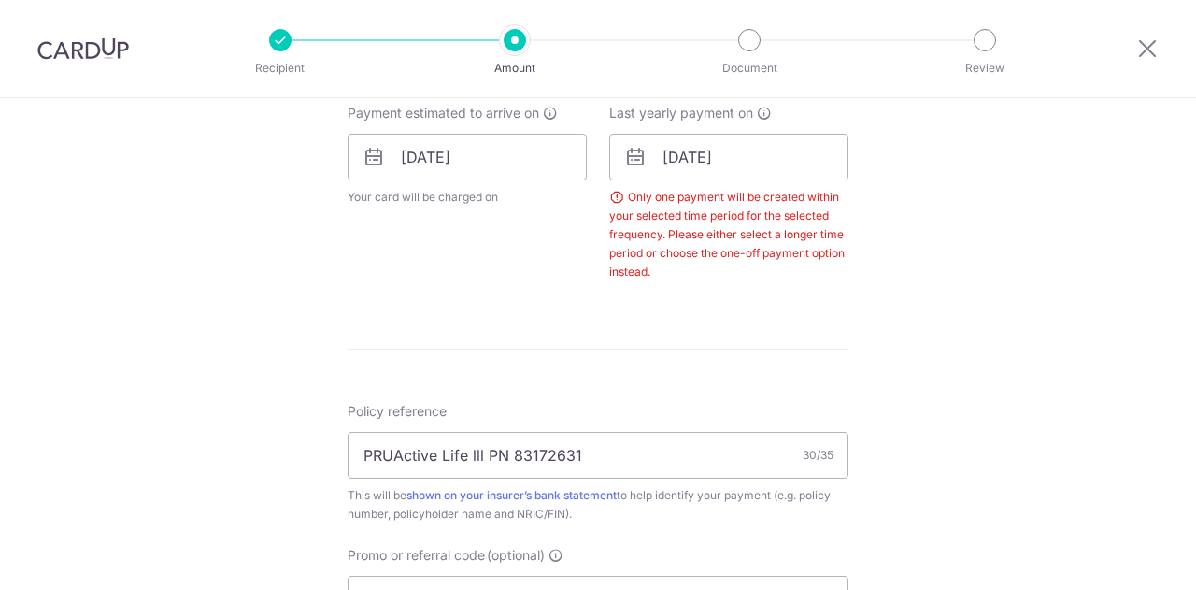
scroll to position [755, 0]
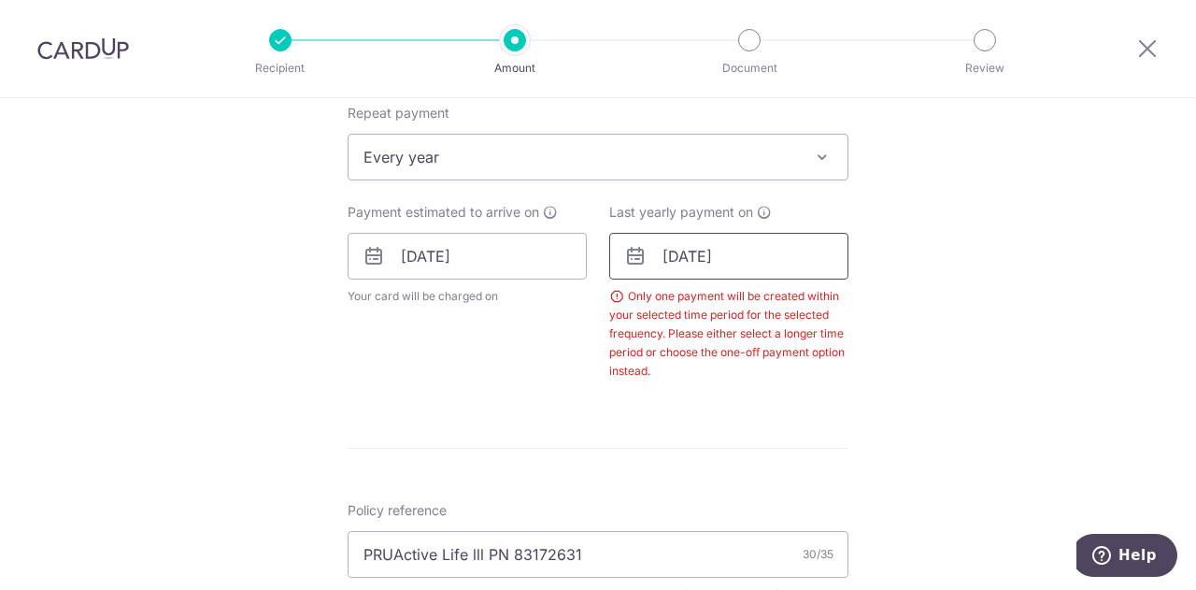
click at [743, 254] on input "[DATE]" at bounding box center [728, 256] width 239 height 47
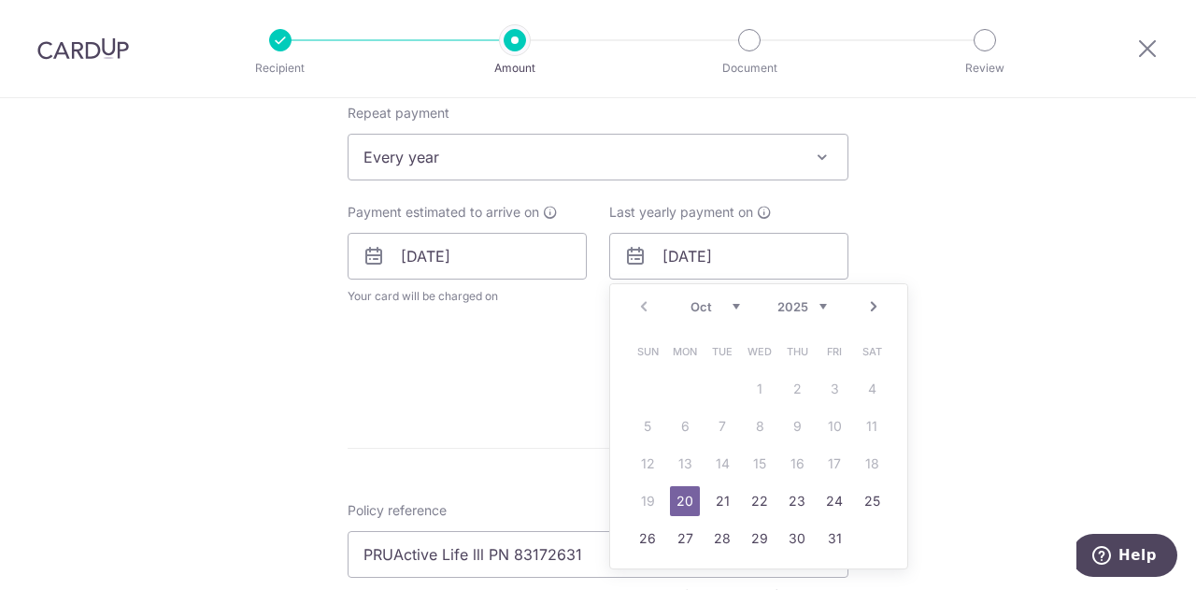
click at [867, 302] on link "Next" at bounding box center [874, 306] width 22 height 22
click at [640, 308] on link "Prev" at bounding box center [644, 306] width 22 height 22
click at [818, 299] on select "2025 2026 2027 2028 2029 2030 2031 2032 2033 2034 2035" at bounding box center [803, 306] width 50 height 15
click at [716, 493] on link "20" at bounding box center [723, 501] width 30 height 30
type input "[DATE]"
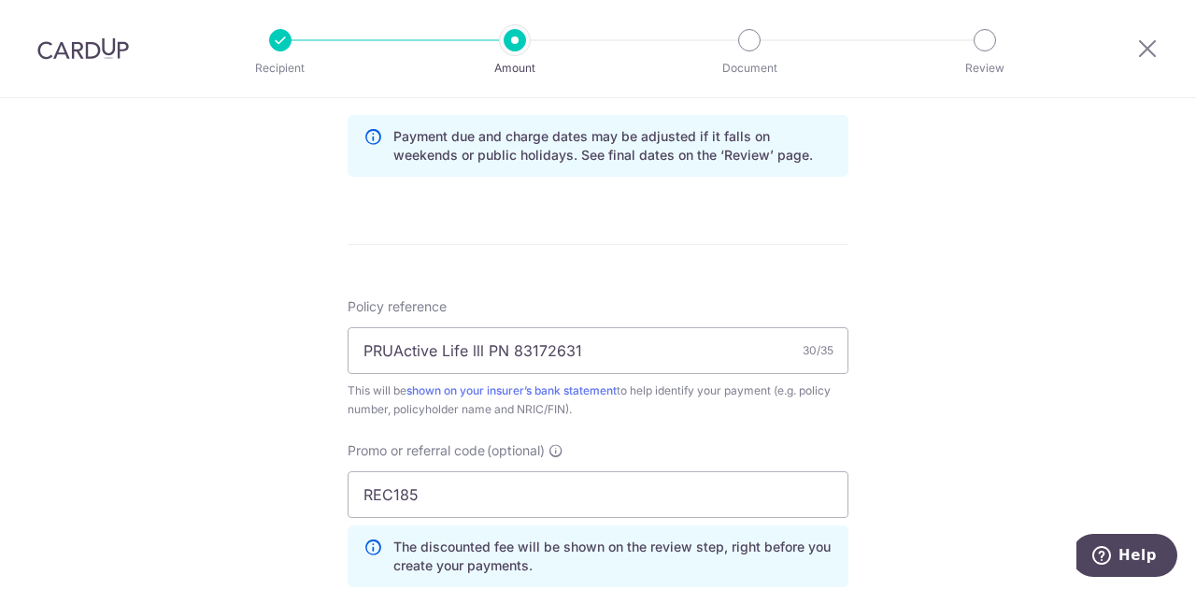
scroll to position [1429, 0]
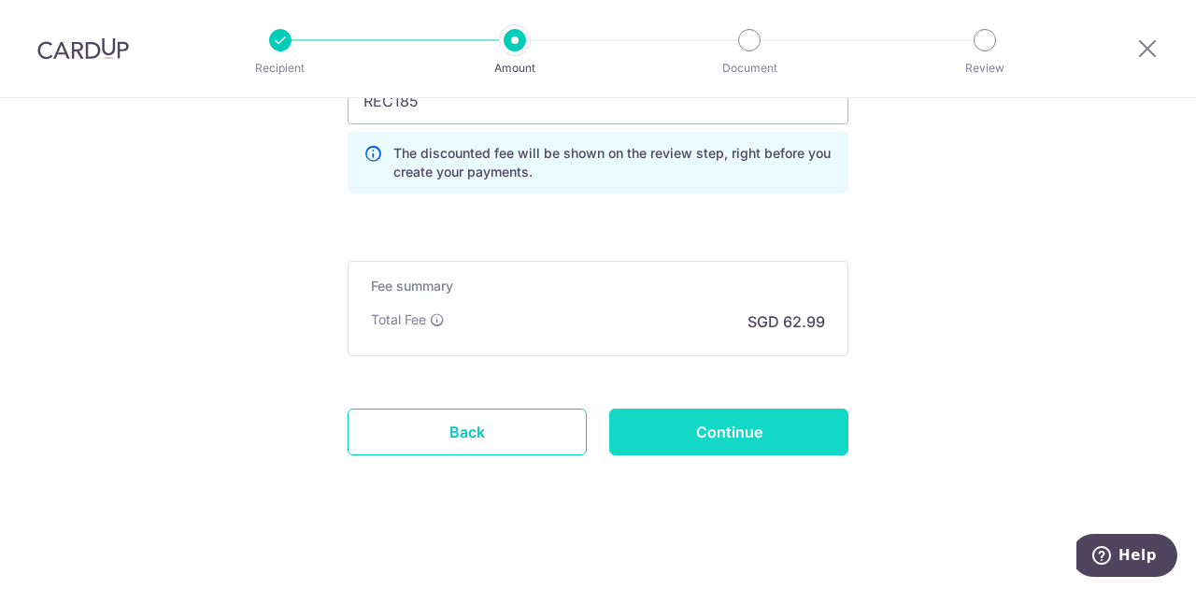
click at [756, 435] on input "Continue" at bounding box center [728, 431] width 239 height 47
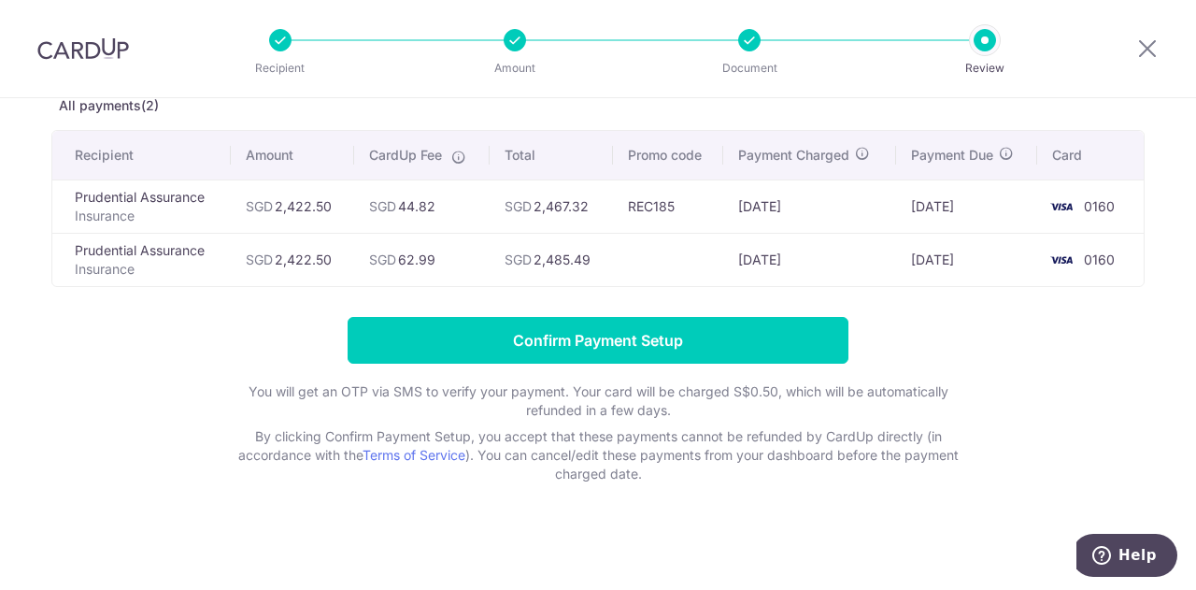
scroll to position [111, 0]
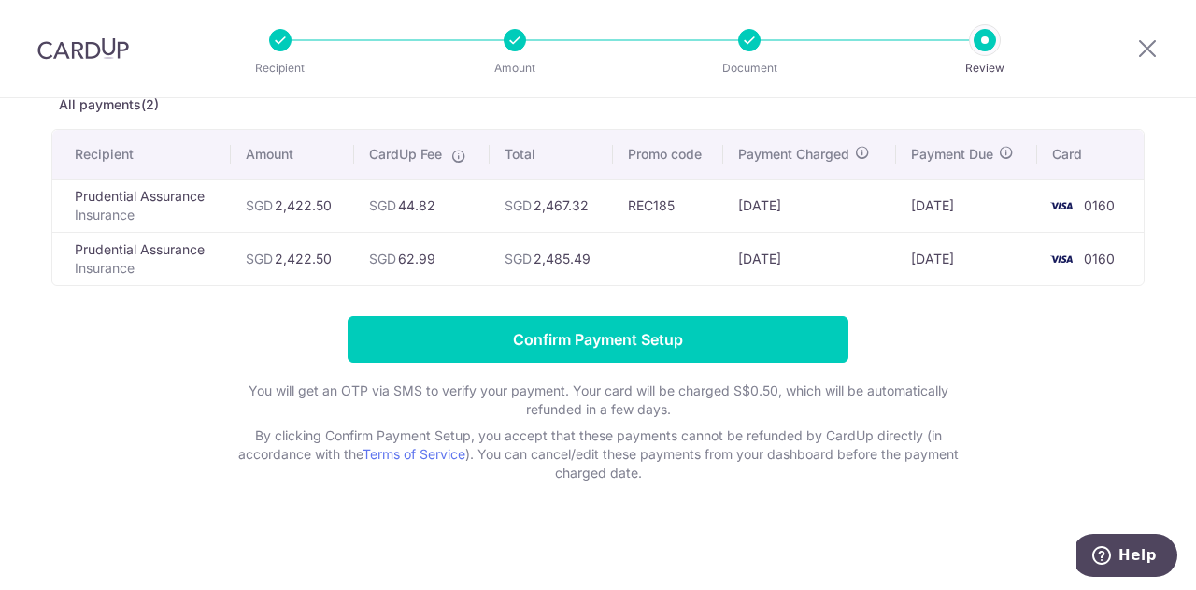
click at [435, 213] on td "SGD 44.82" at bounding box center [422, 205] width 136 height 53
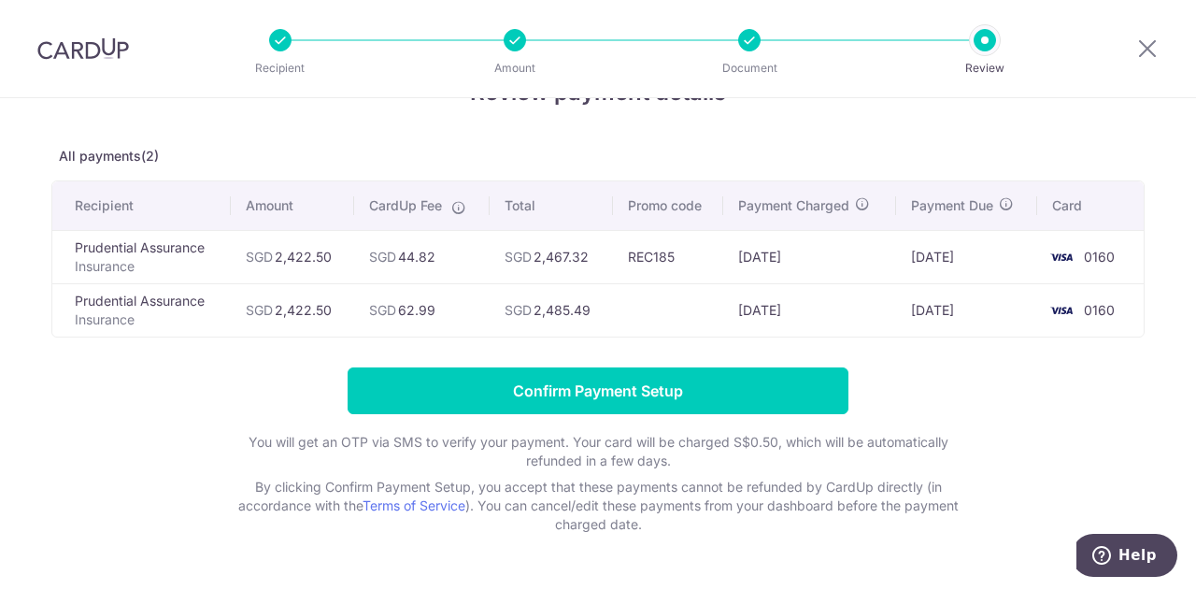
scroll to position [19, 0]
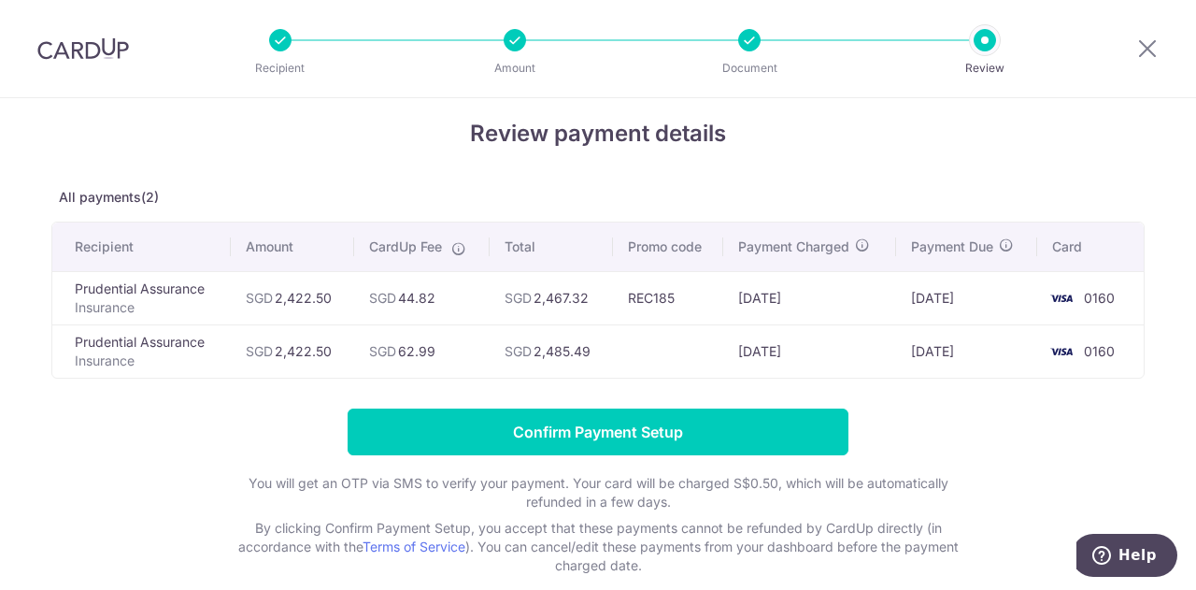
click at [415, 313] on td "SGD 44.82" at bounding box center [422, 297] width 136 height 53
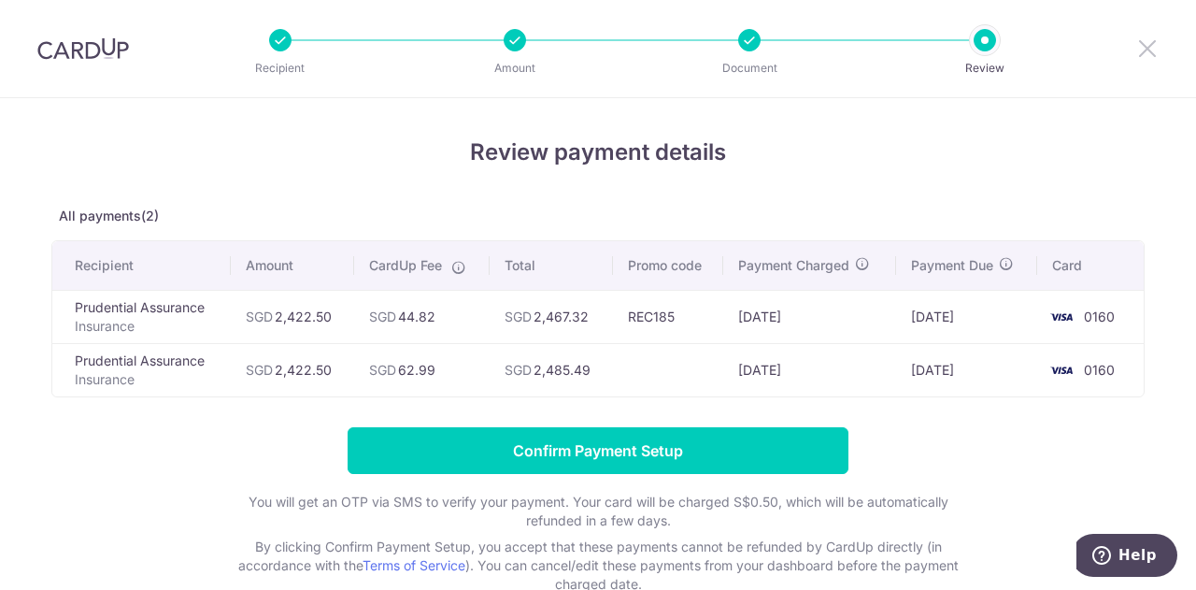
click at [1151, 44] on icon at bounding box center [1148, 47] width 22 height 23
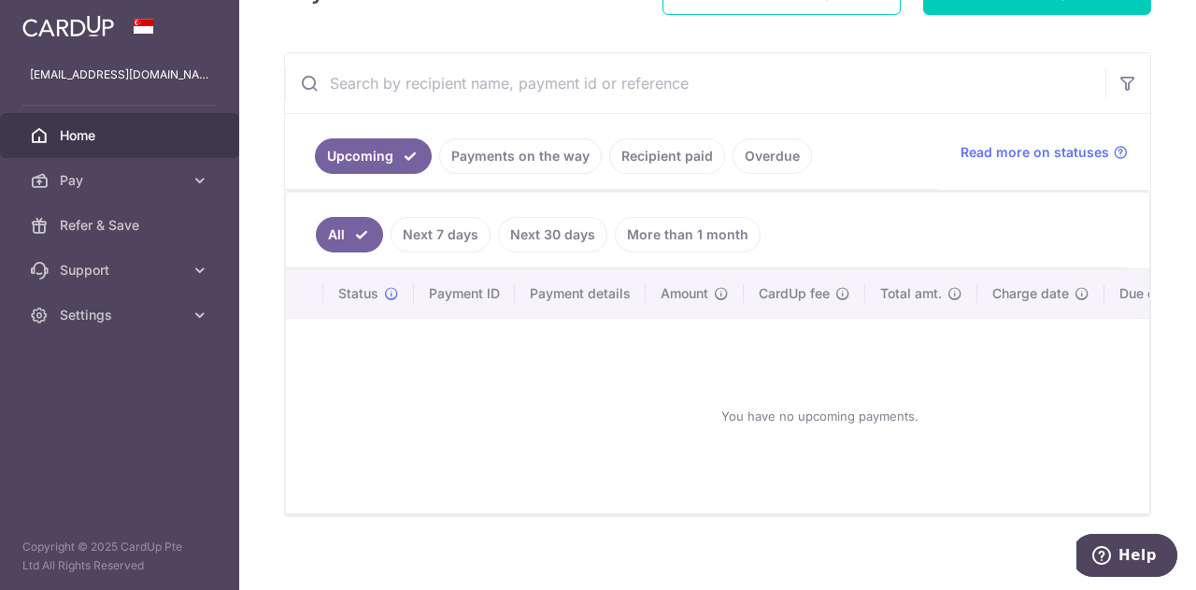
scroll to position [304, 0]
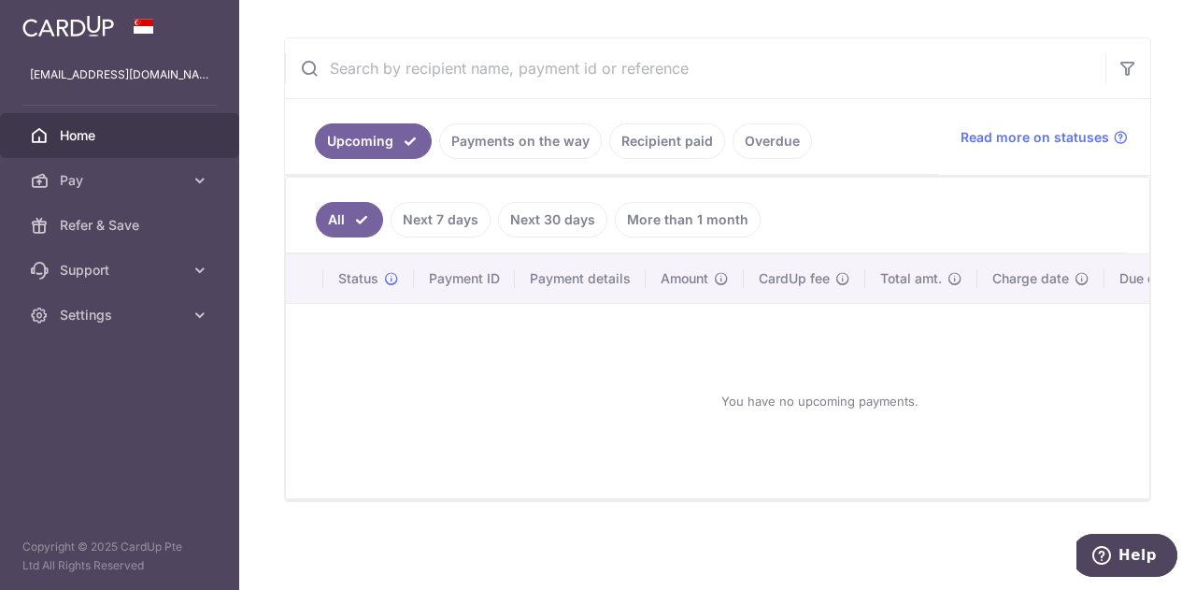
click at [664, 130] on link "Recipient paid" at bounding box center [667, 141] width 116 height 36
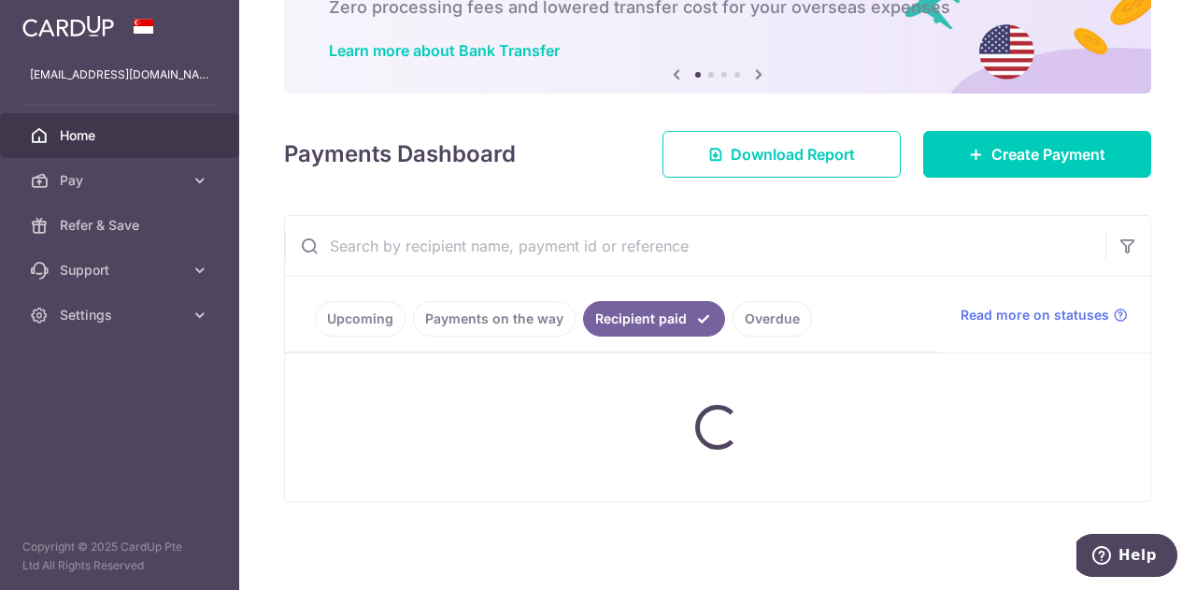
scroll to position [99, 0]
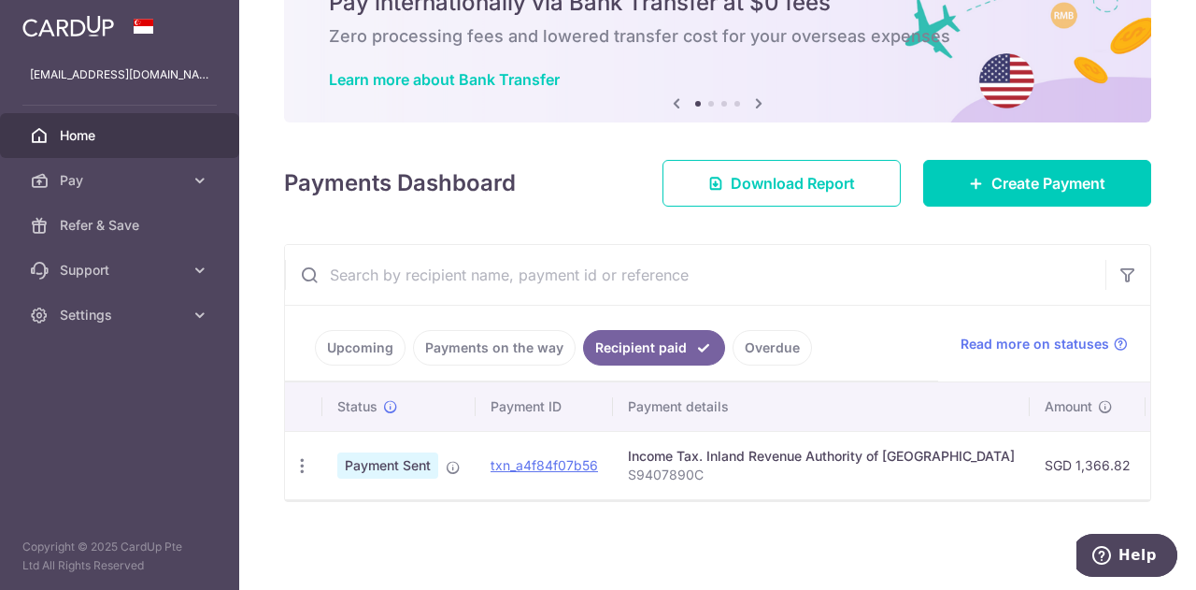
click at [767, 344] on link "Overdue" at bounding box center [772, 348] width 79 height 36
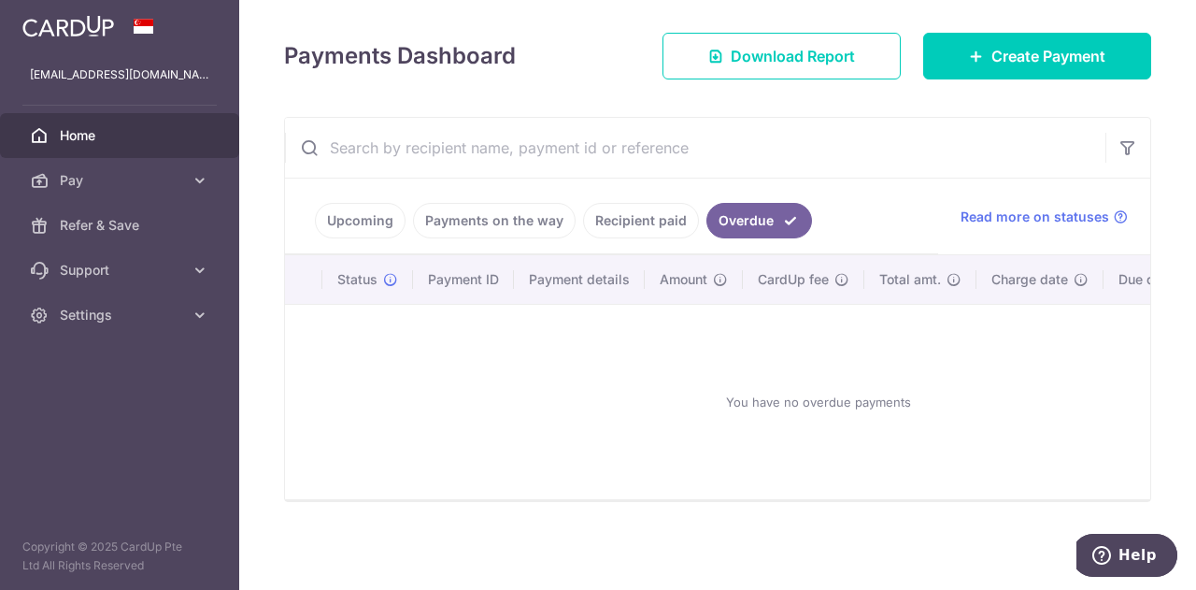
click at [651, 217] on link "Recipient paid" at bounding box center [641, 221] width 116 height 36
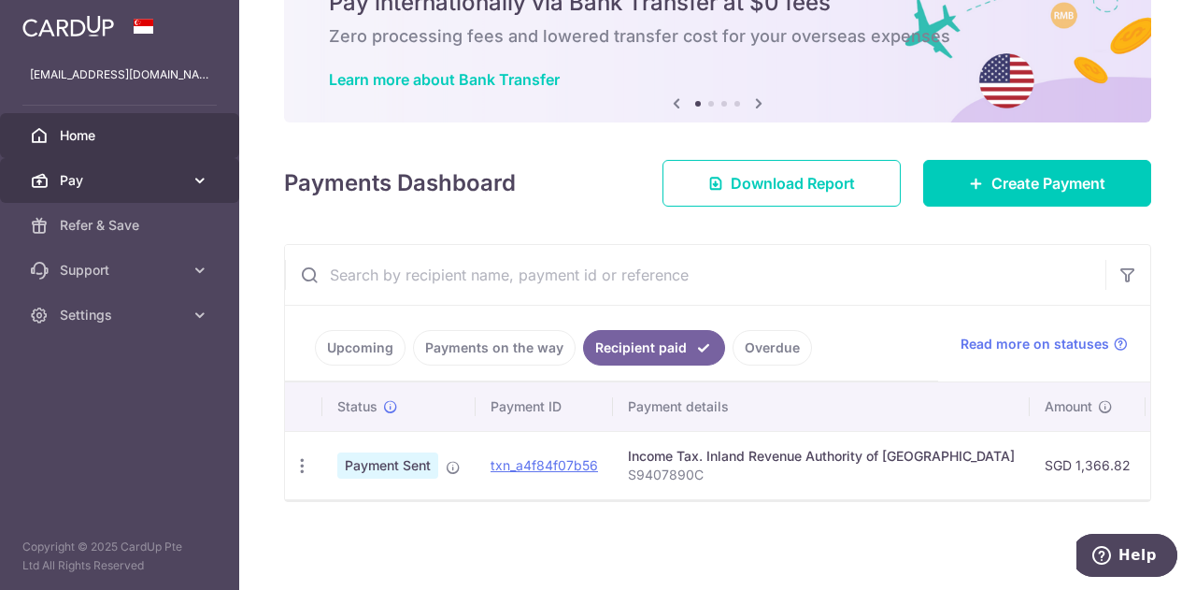
click at [172, 184] on span "Pay" at bounding box center [121, 180] width 123 height 19
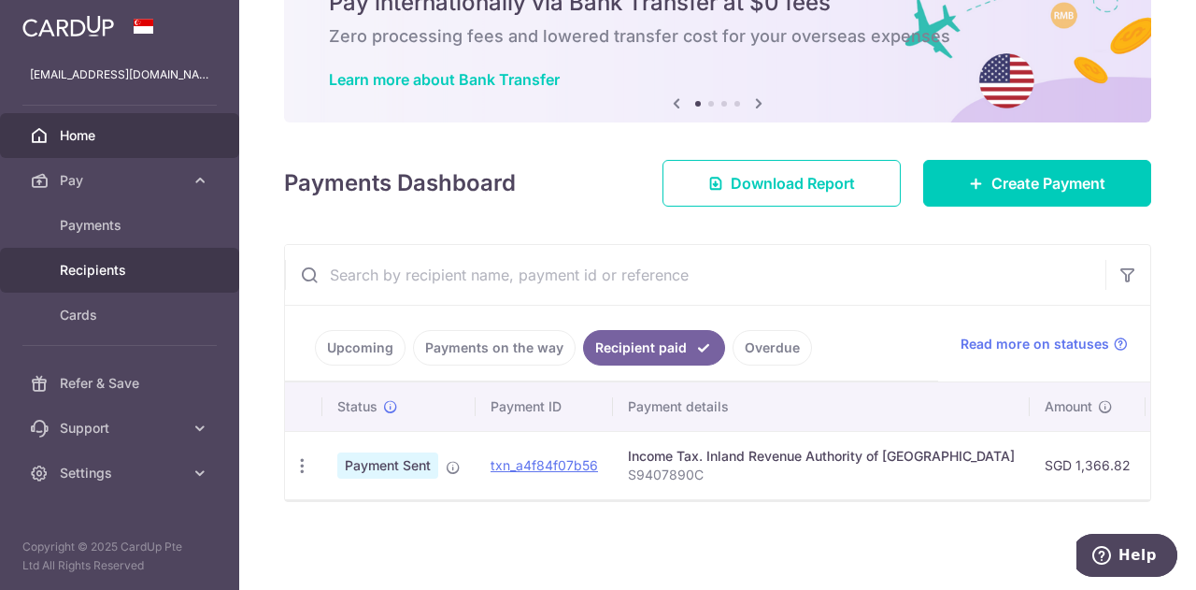
click at [101, 265] on span "Recipients" at bounding box center [121, 270] width 123 height 19
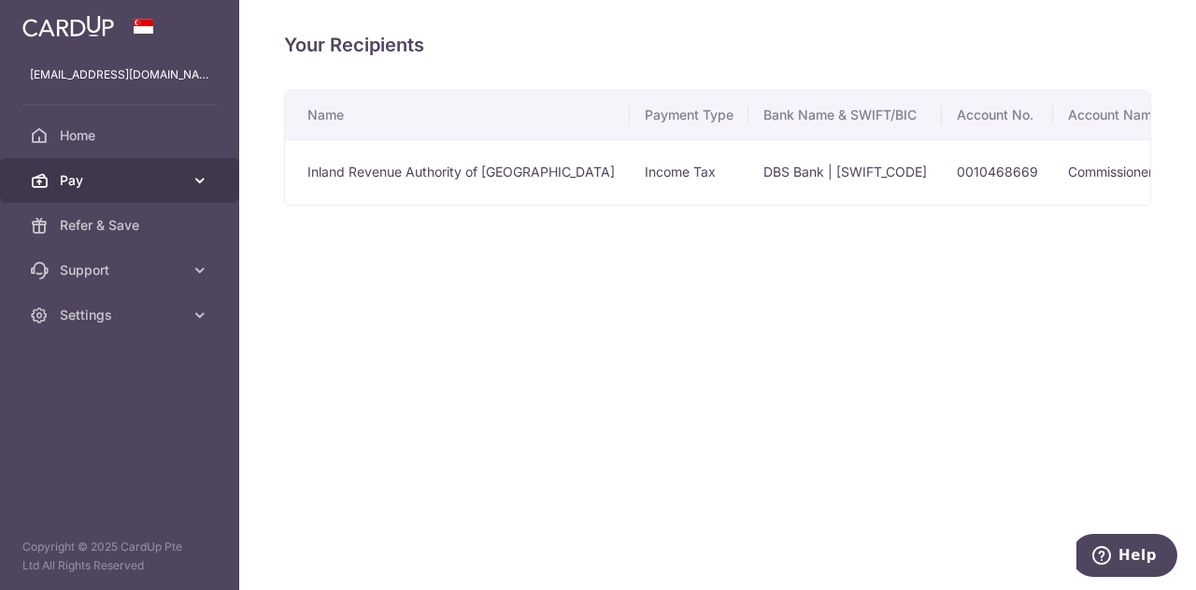
click at [201, 195] on link "Pay" at bounding box center [119, 180] width 239 height 45
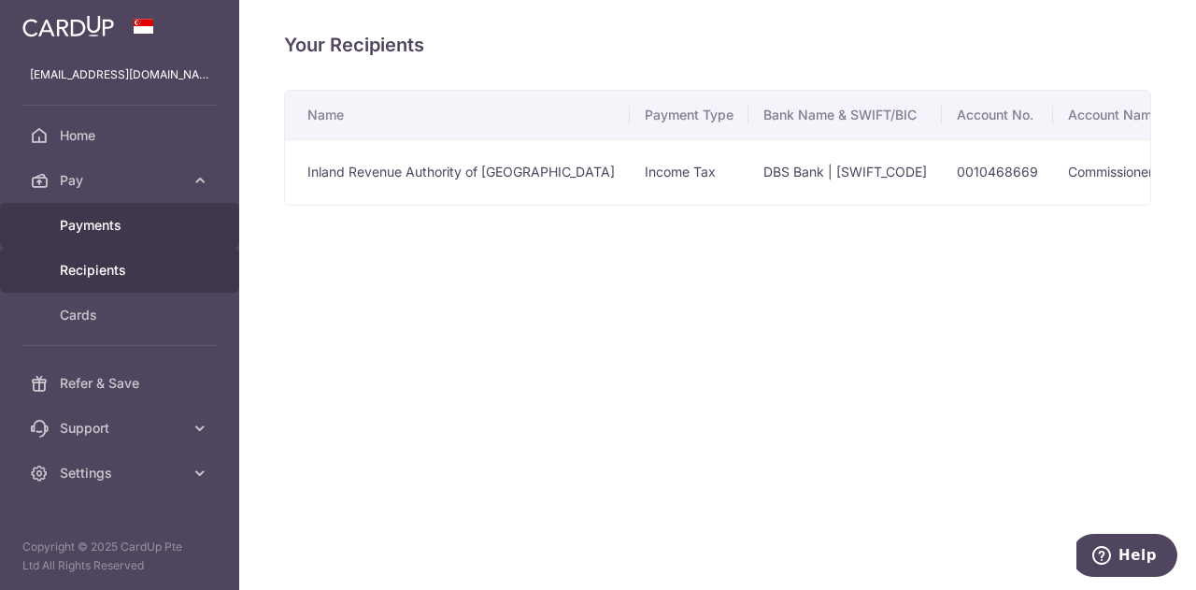
click at [116, 235] on link "Payments" at bounding box center [119, 225] width 239 height 45
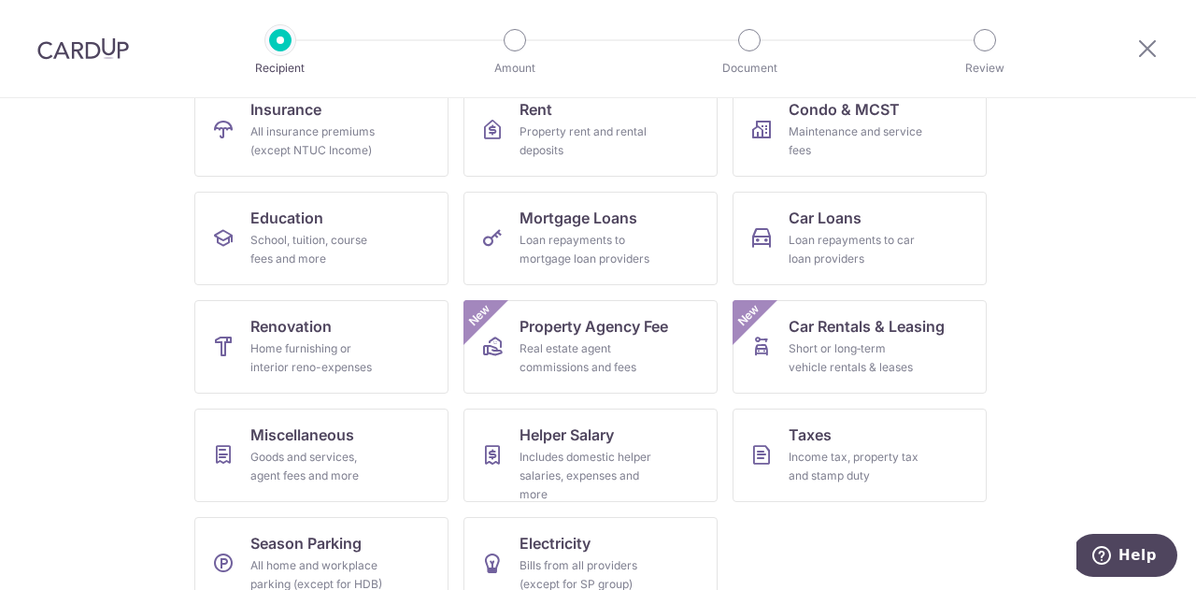
scroll to position [245, 0]
